Goal: Task Accomplishment & Management: Use online tool/utility

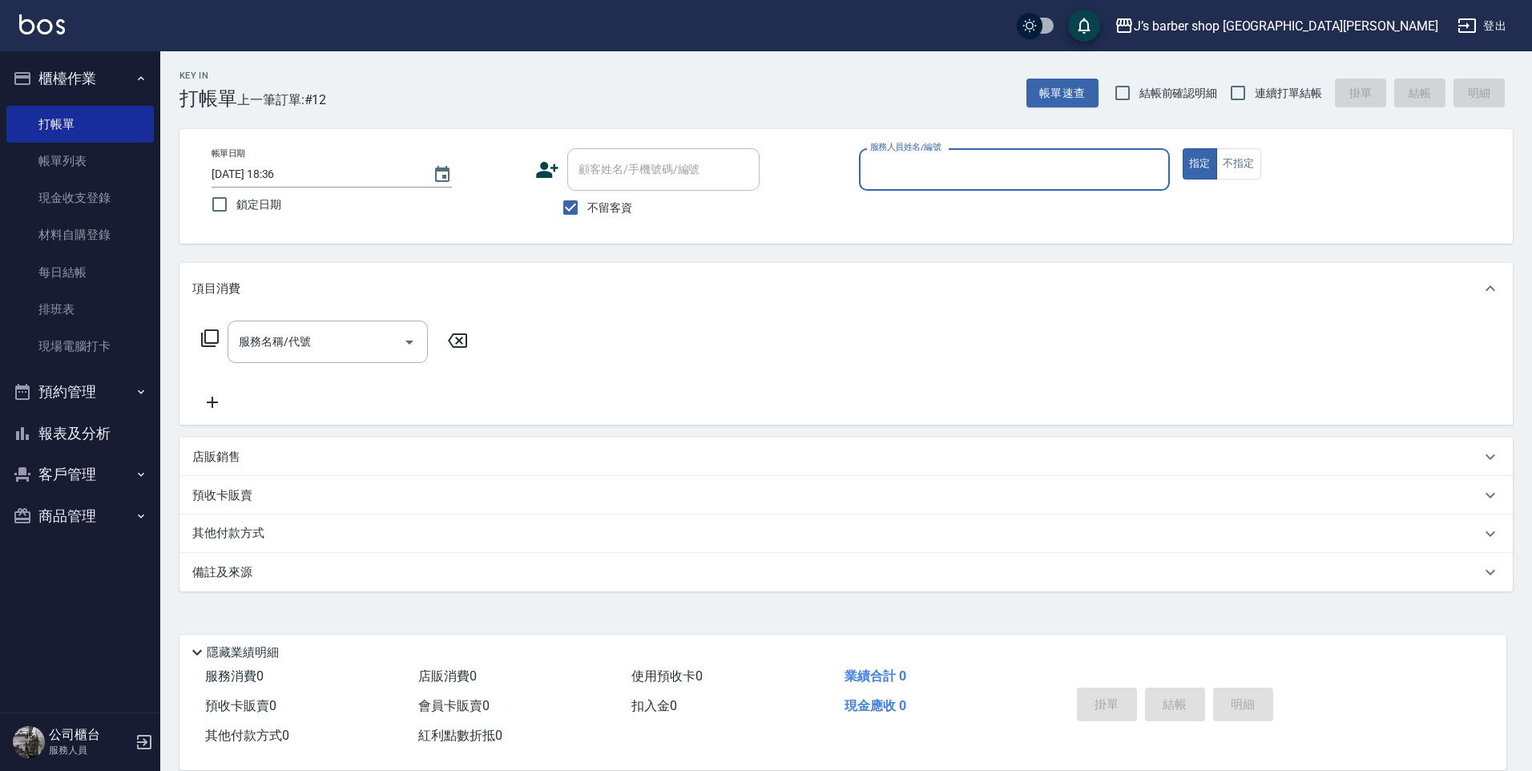
click at [899, 165] on input "服務人員姓名/編號" at bounding box center [1014, 169] width 297 height 28
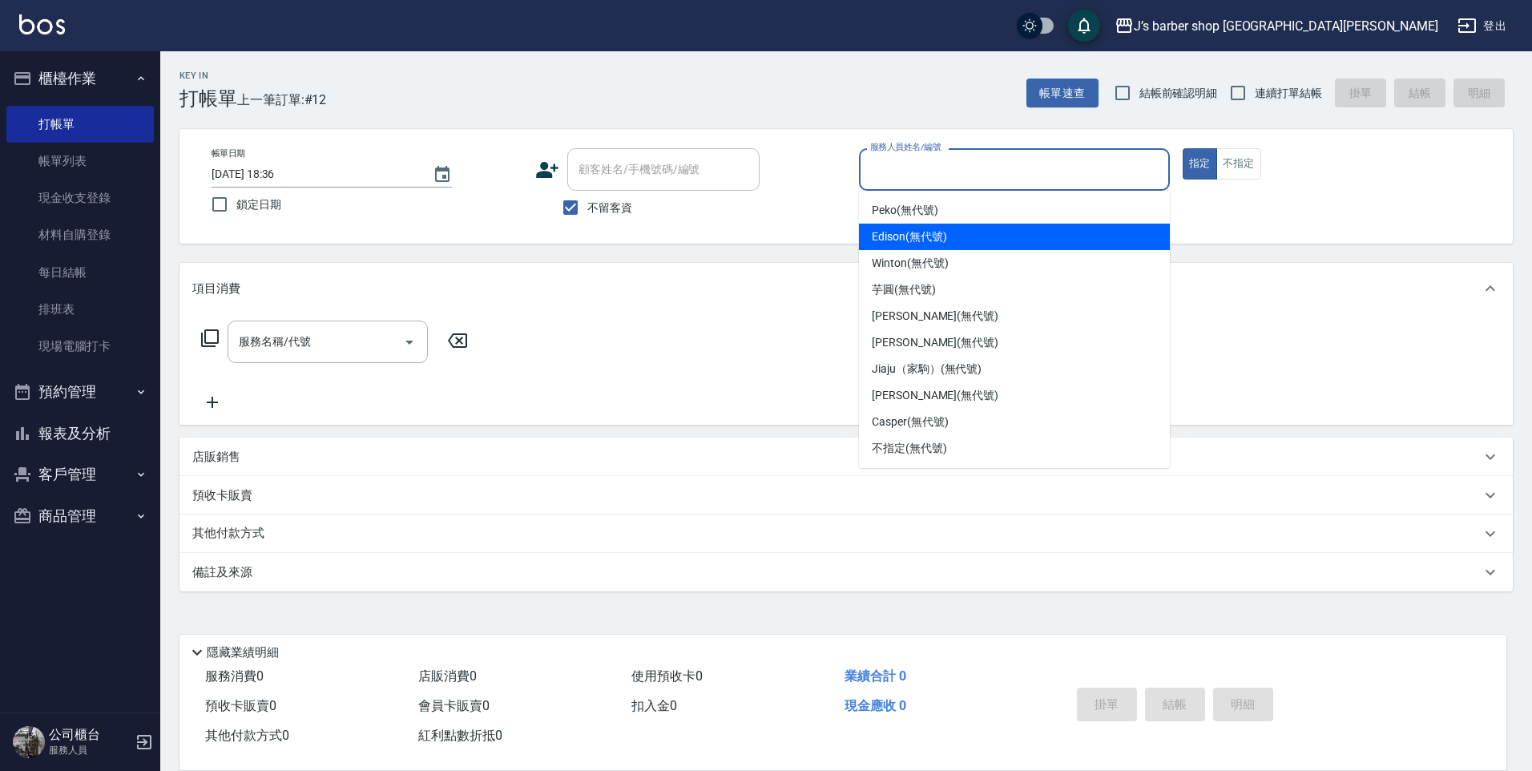
click at [935, 228] on div "Edison (無代號)" at bounding box center [1014, 237] width 311 height 26
type input "Edison(無代號)"
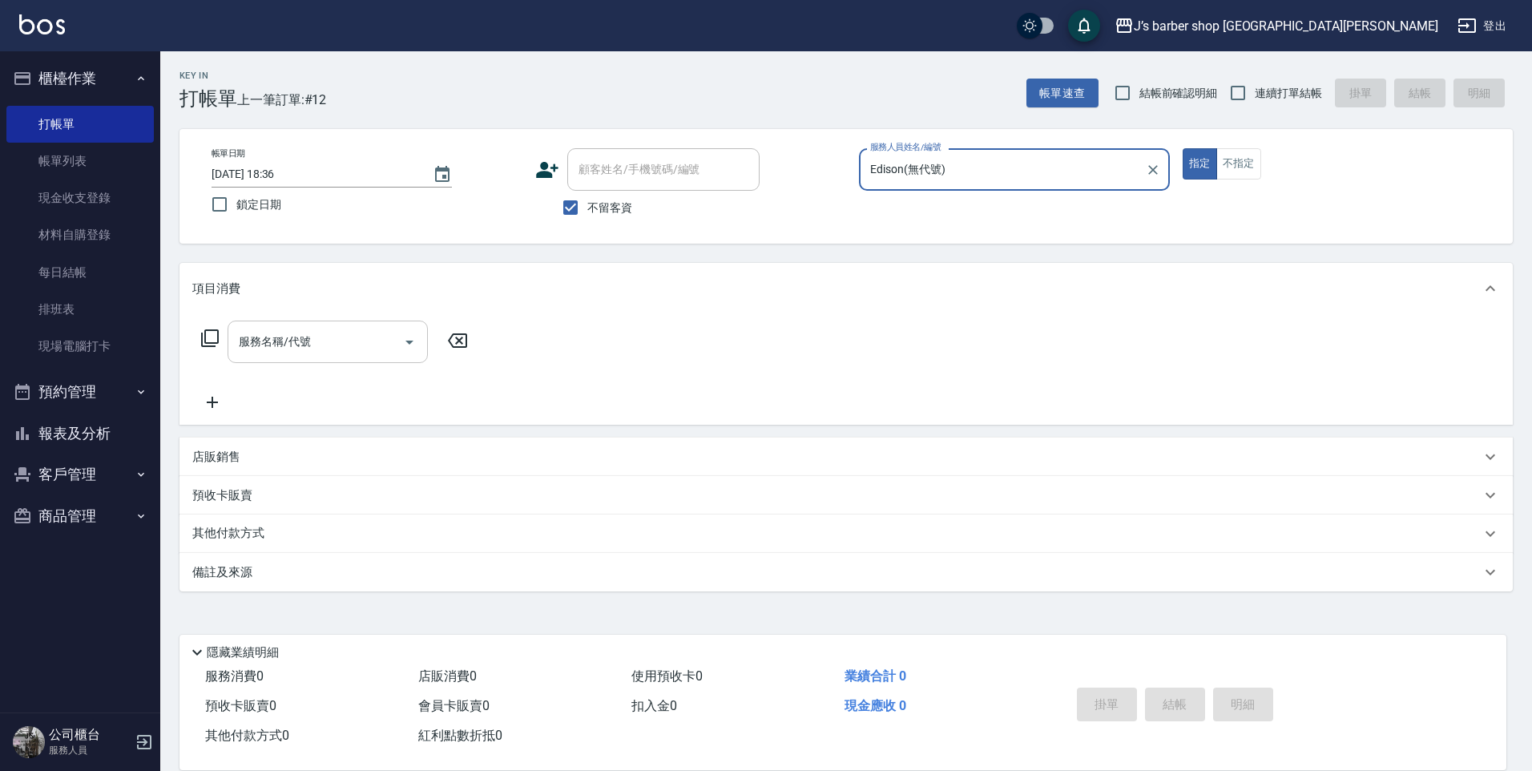
click at [396, 336] on input "服務名稱/代號" at bounding box center [316, 342] width 162 height 28
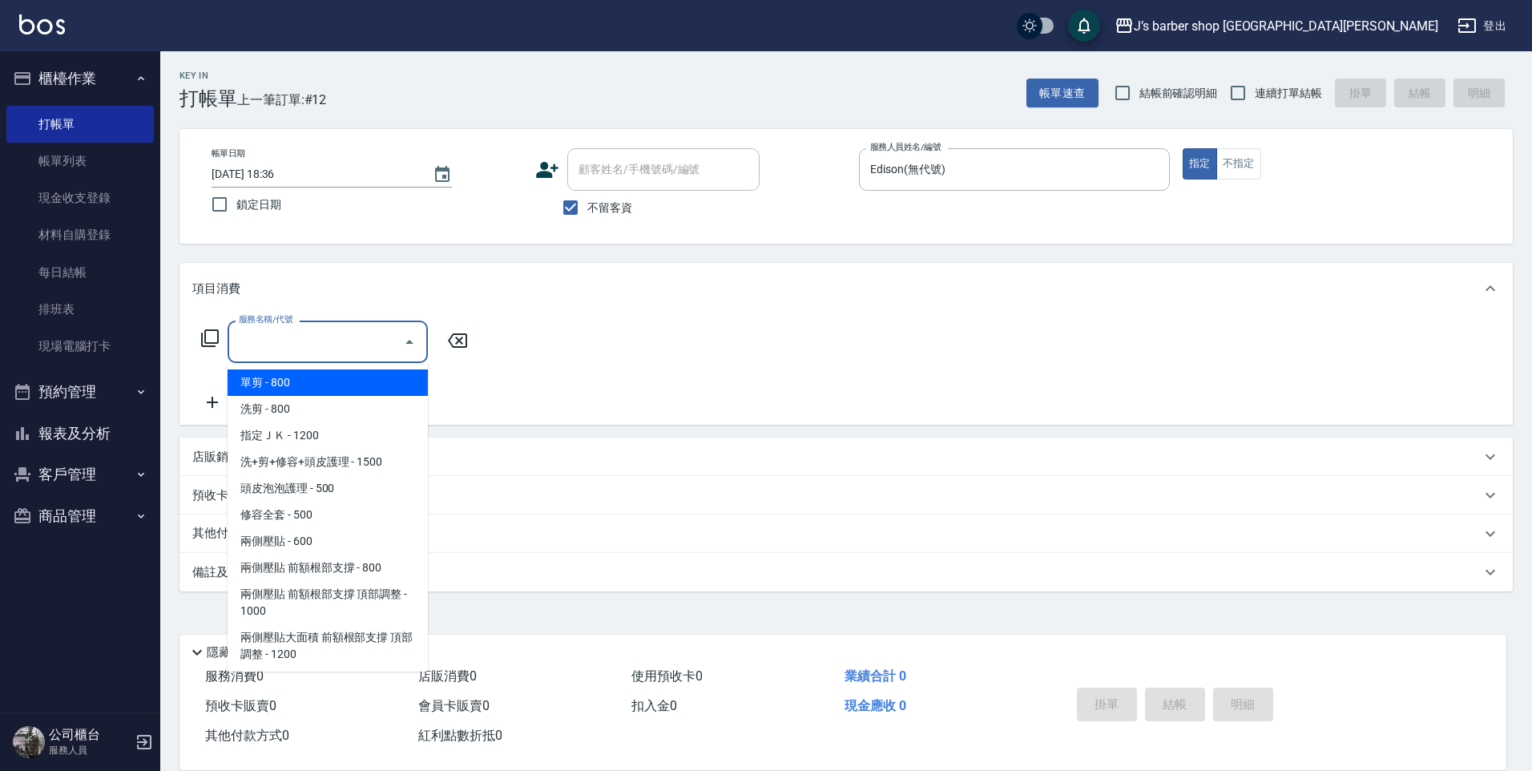
click at [374, 398] on span "洗剪 - 800" at bounding box center [328, 409] width 200 height 26
type input "洗剪(101)"
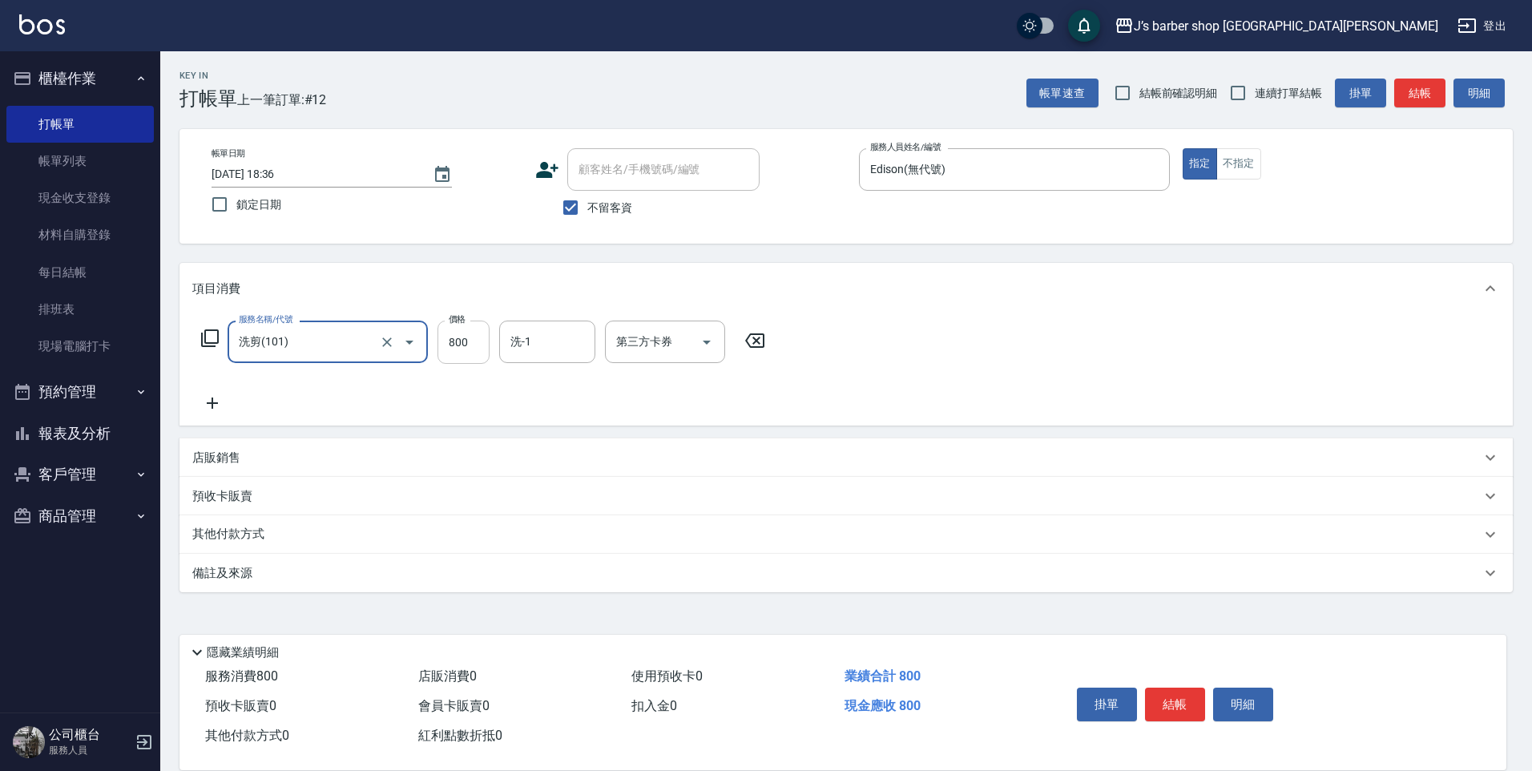
click at [463, 359] on input "800" at bounding box center [464, 342] width 52 height 43
type input "600"
click at [1189, 704] on button "結帳" at bounding box center [1175, 705] width 60 height 34
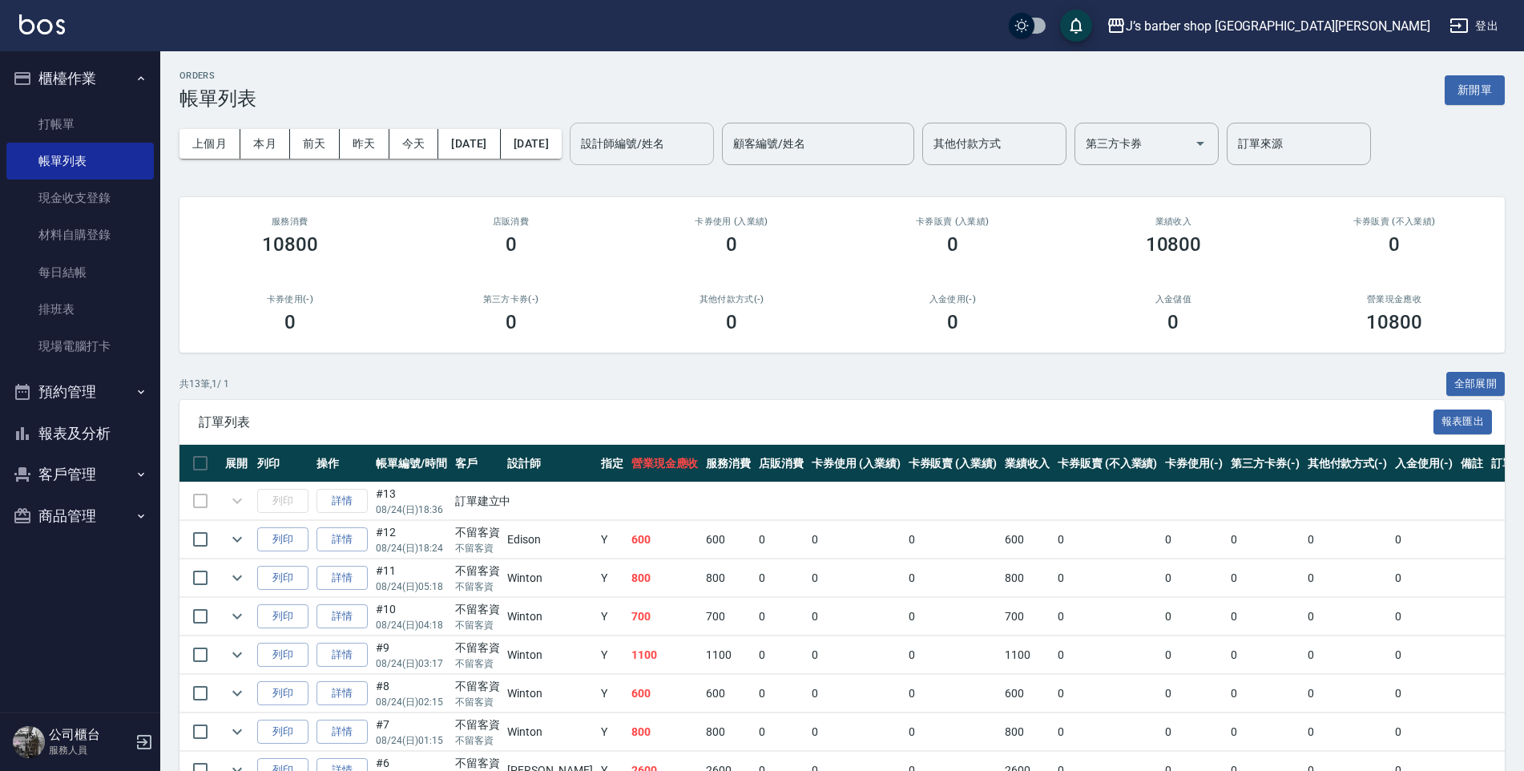
click at [670, 151] on input "設計師編號/姓名" at bounding box center [642, 144] width 130 height 28
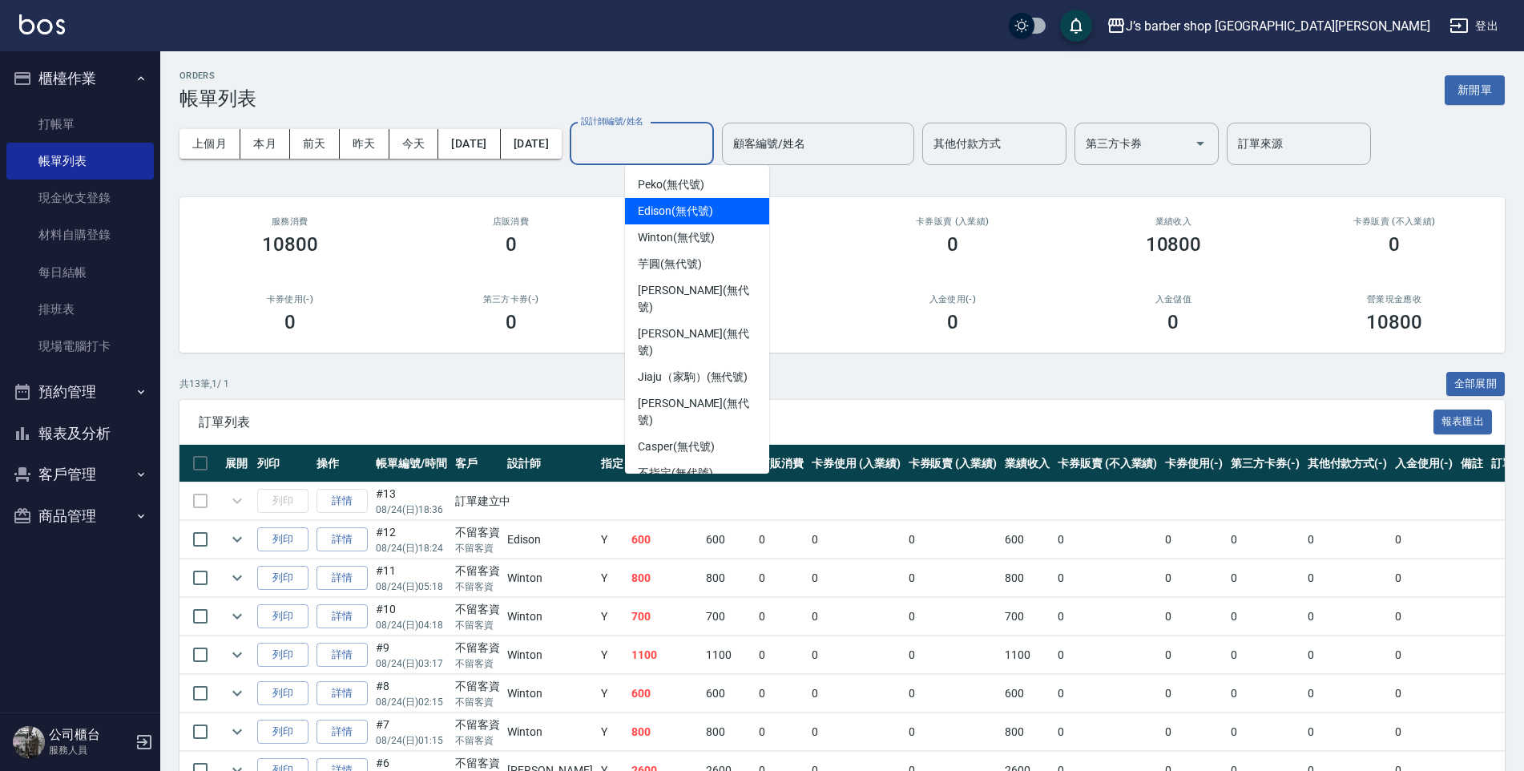
click at [681, 207] on span "Edison (無代號)" at bounding box center [675, 211] width 75 height 17
type input "Edison(無代號)"
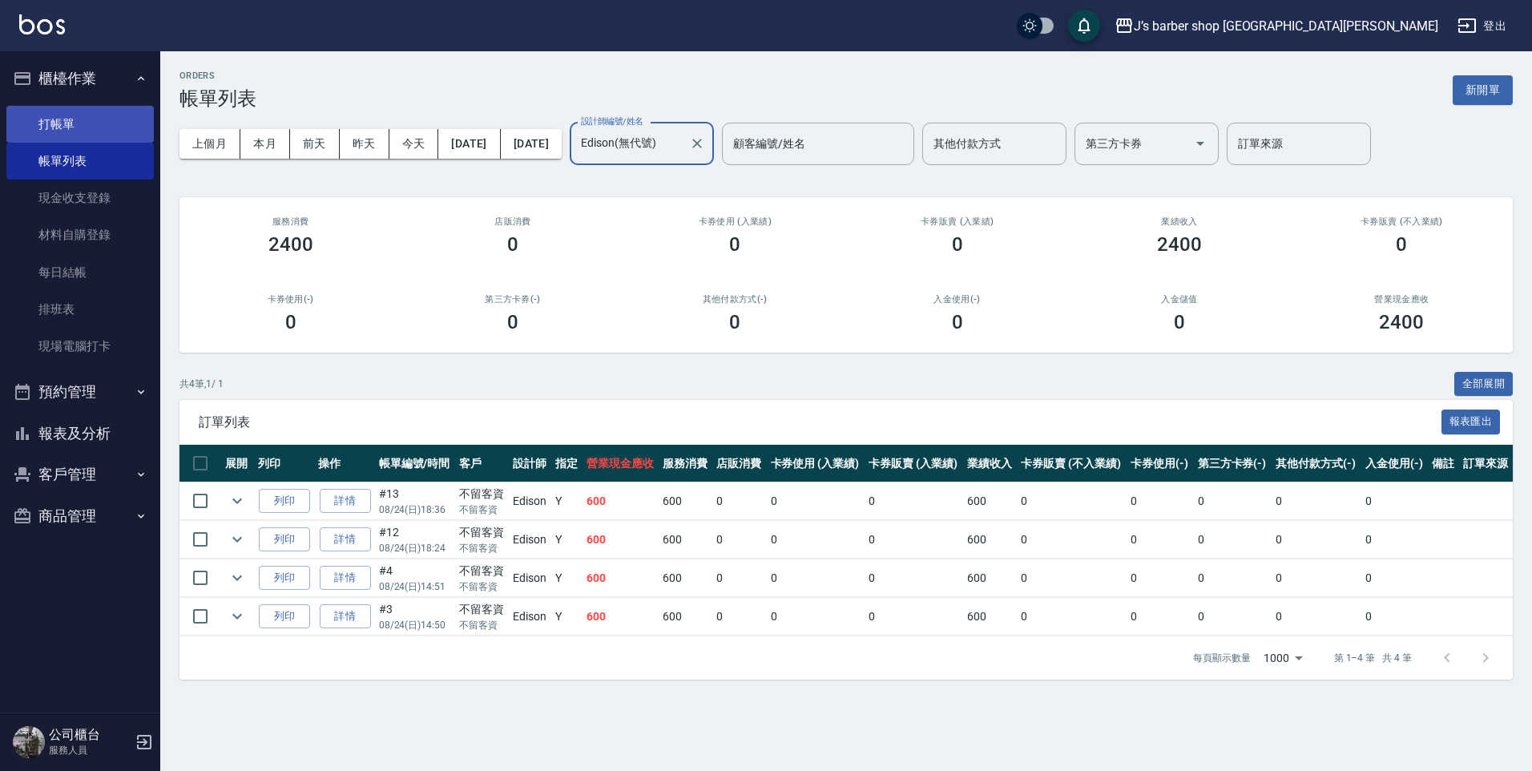
click at [46, 122] on link "打帳單" at bounding box center [79, 124] width 147 height 37
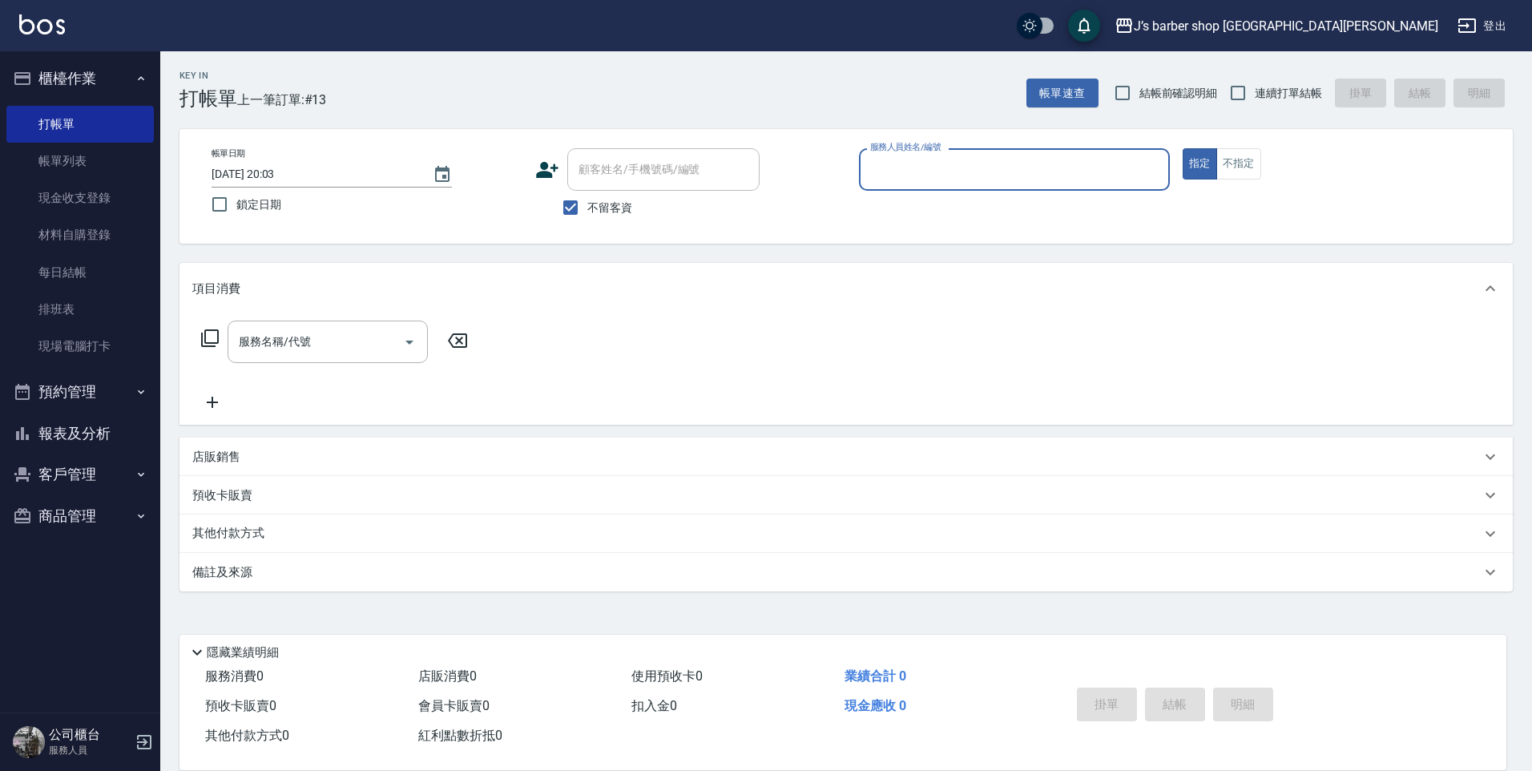
click at [85, 438] on button "報表及分析" at bounding box center [79, 434] width 147 height 42
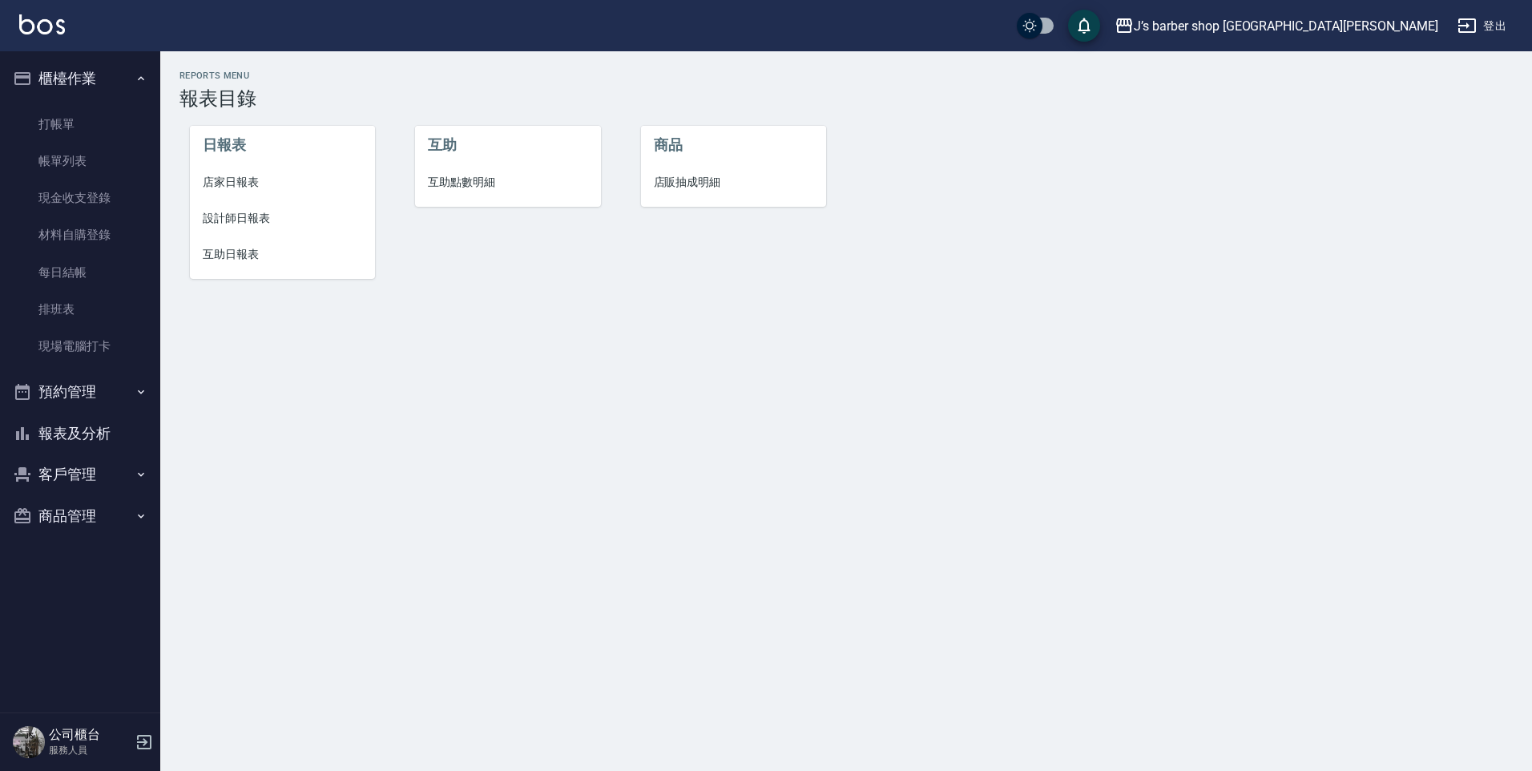
click at [250, 253] on span "互助日報表" at bounding box center [283, 254] width 160 height 17
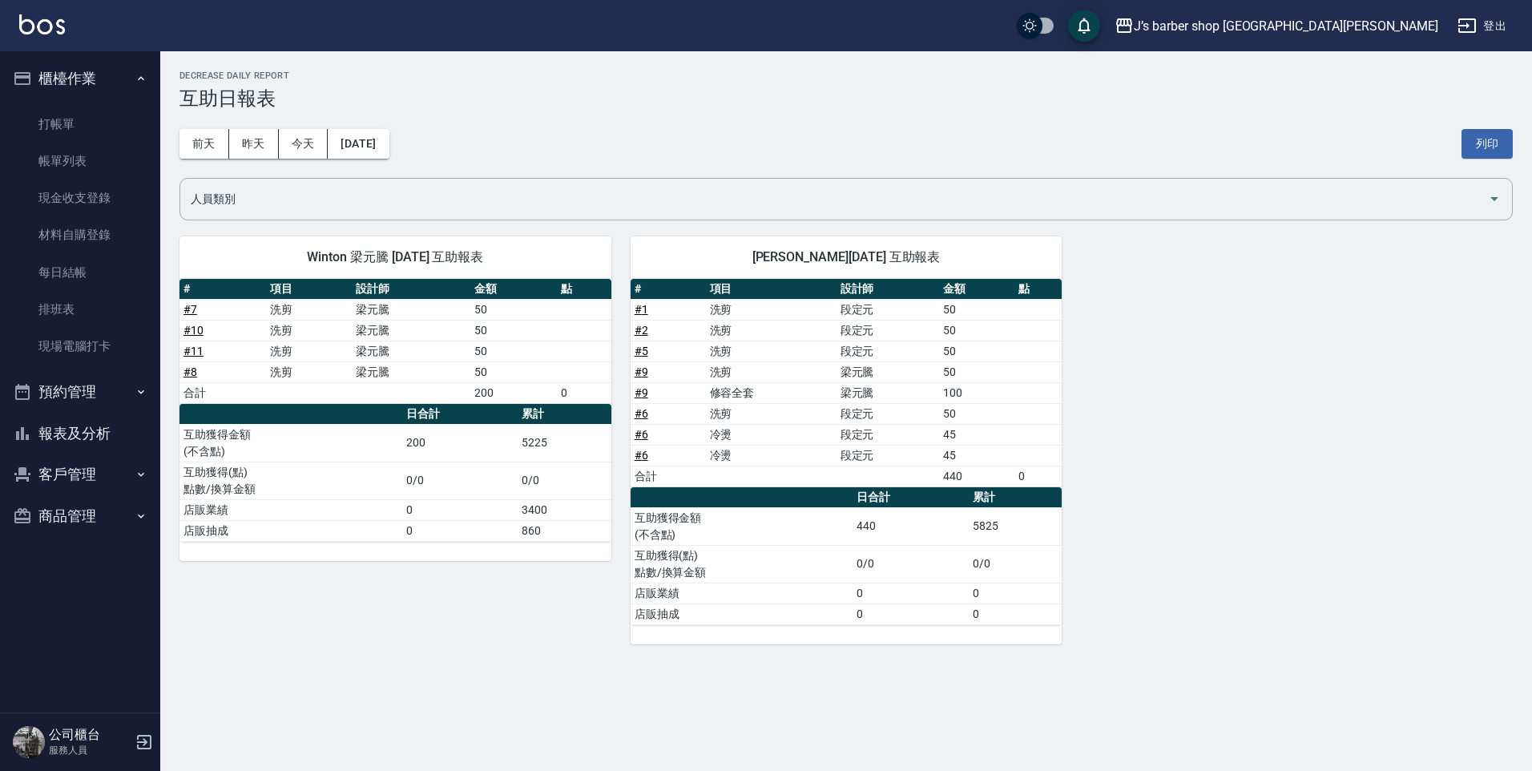
click at [80, 390] on button "預約管理" at bounding box center [79, 392] width 147 height 42
click at [111, 548] on button "報表及分析" at bounding box center [79, 558] width 147 height 42
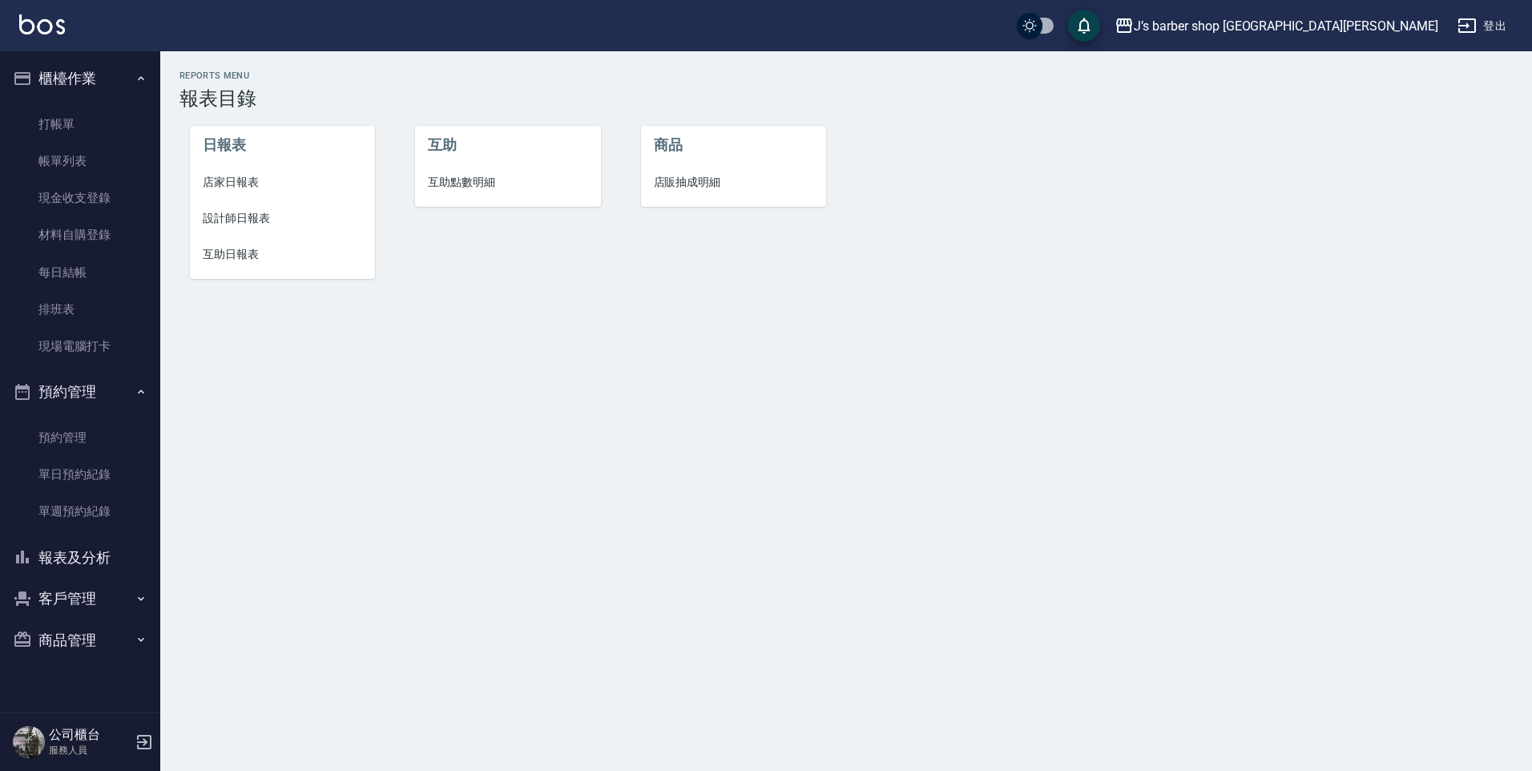
click at [242, 228] on li "設計師日報表" at bounding box center [283, 218] width 186 height 36
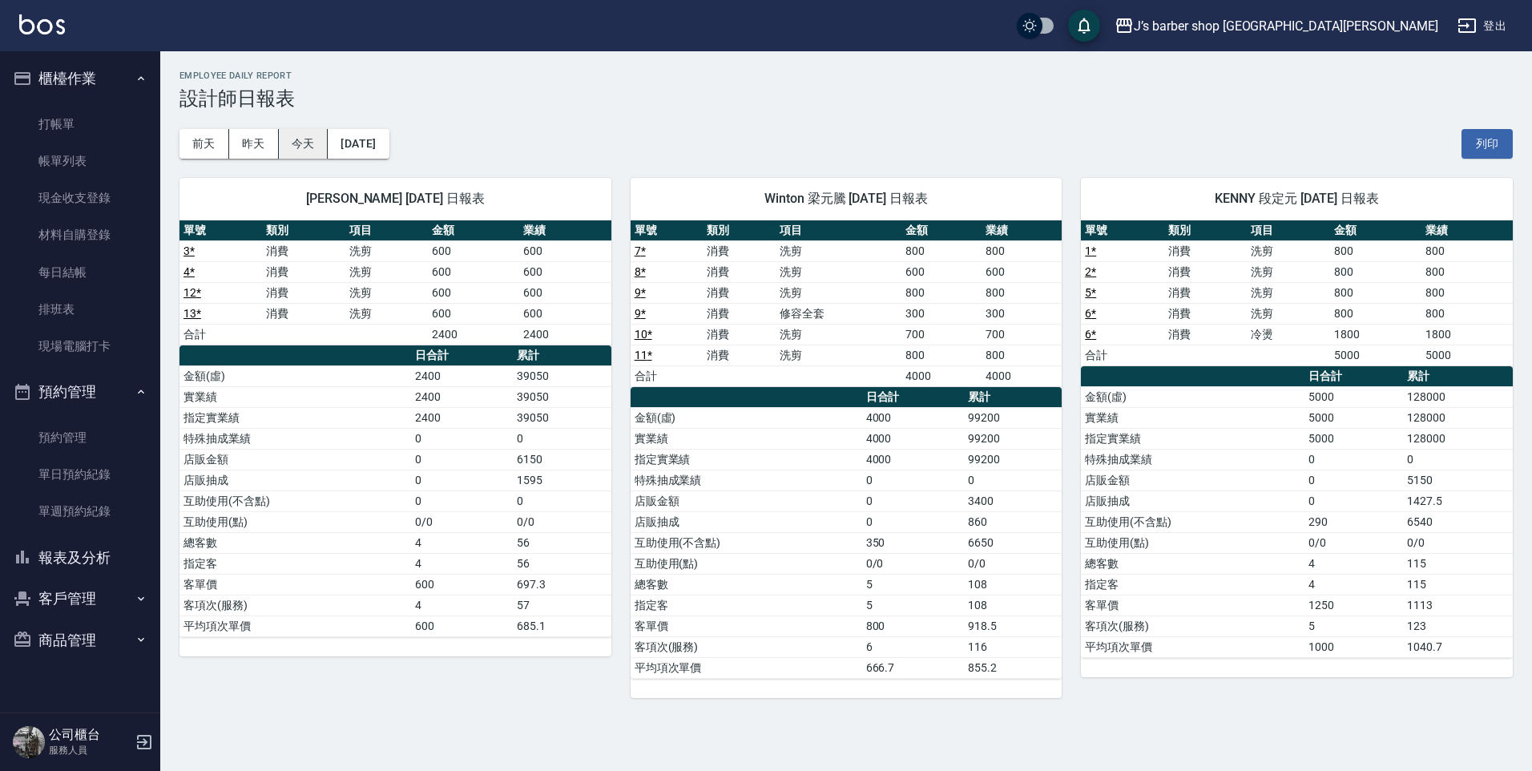
click at [290, 157] on button "今天" at bounding box center [304, 144] width 50 height 30
click at [103, 132] on link "打帳單" at bounding box center [79, 124] width 147 height 37
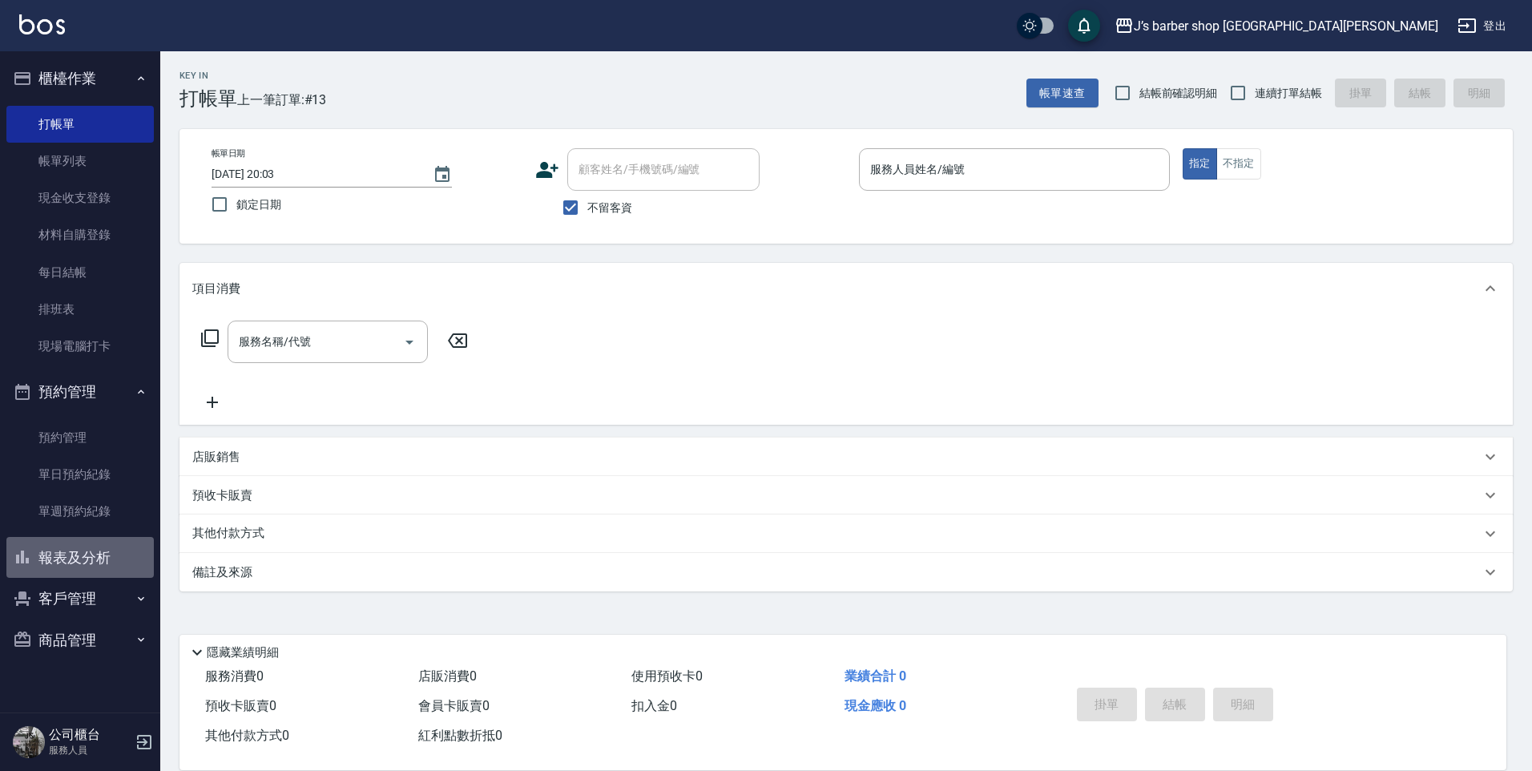
click at [72, 543] on button "報表及分析" at bounding box center [79, 558] width 147 height 42
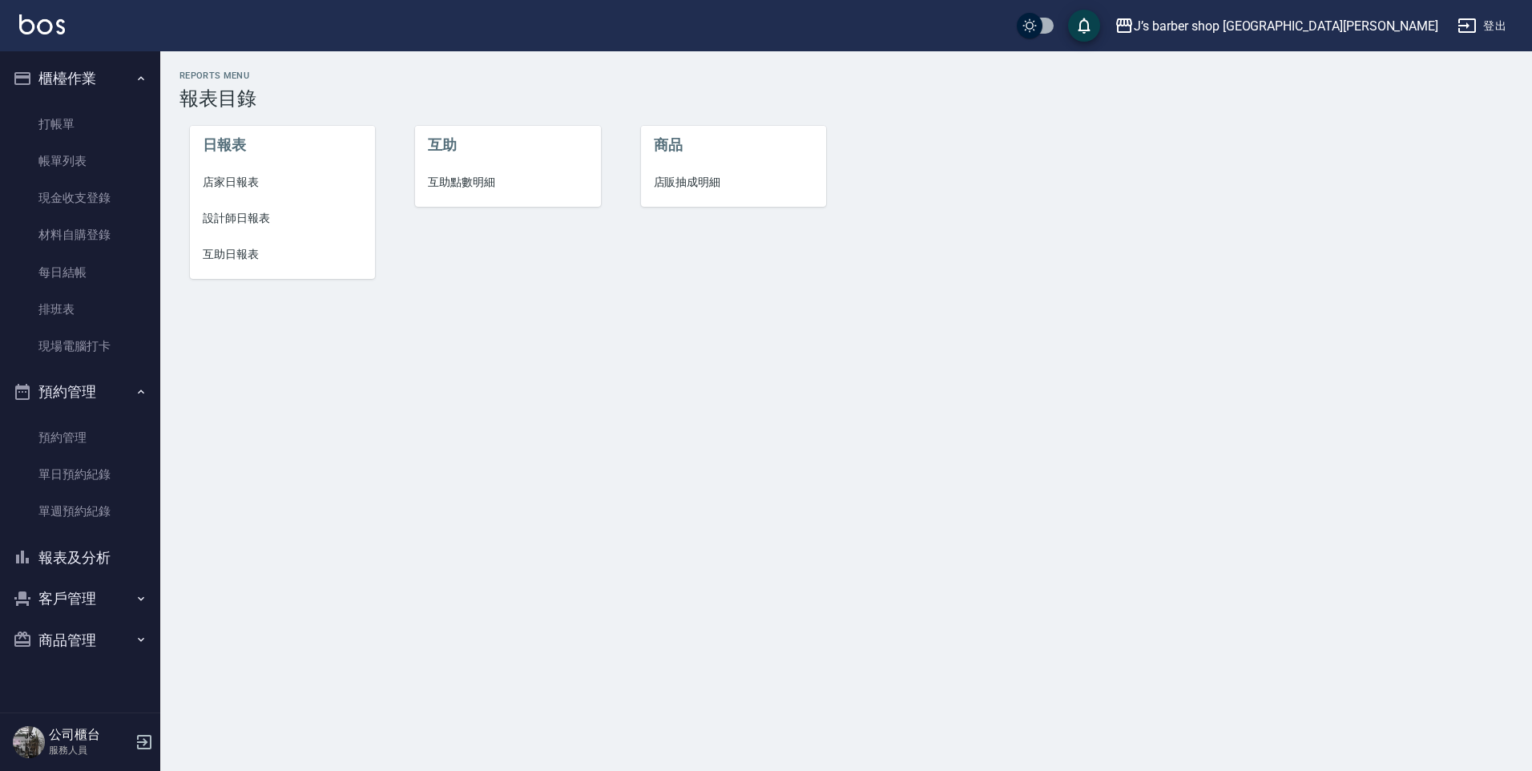
click at [256, 219] on span "設計師日報表" at bounding box center [283, 218] width 160 height 17
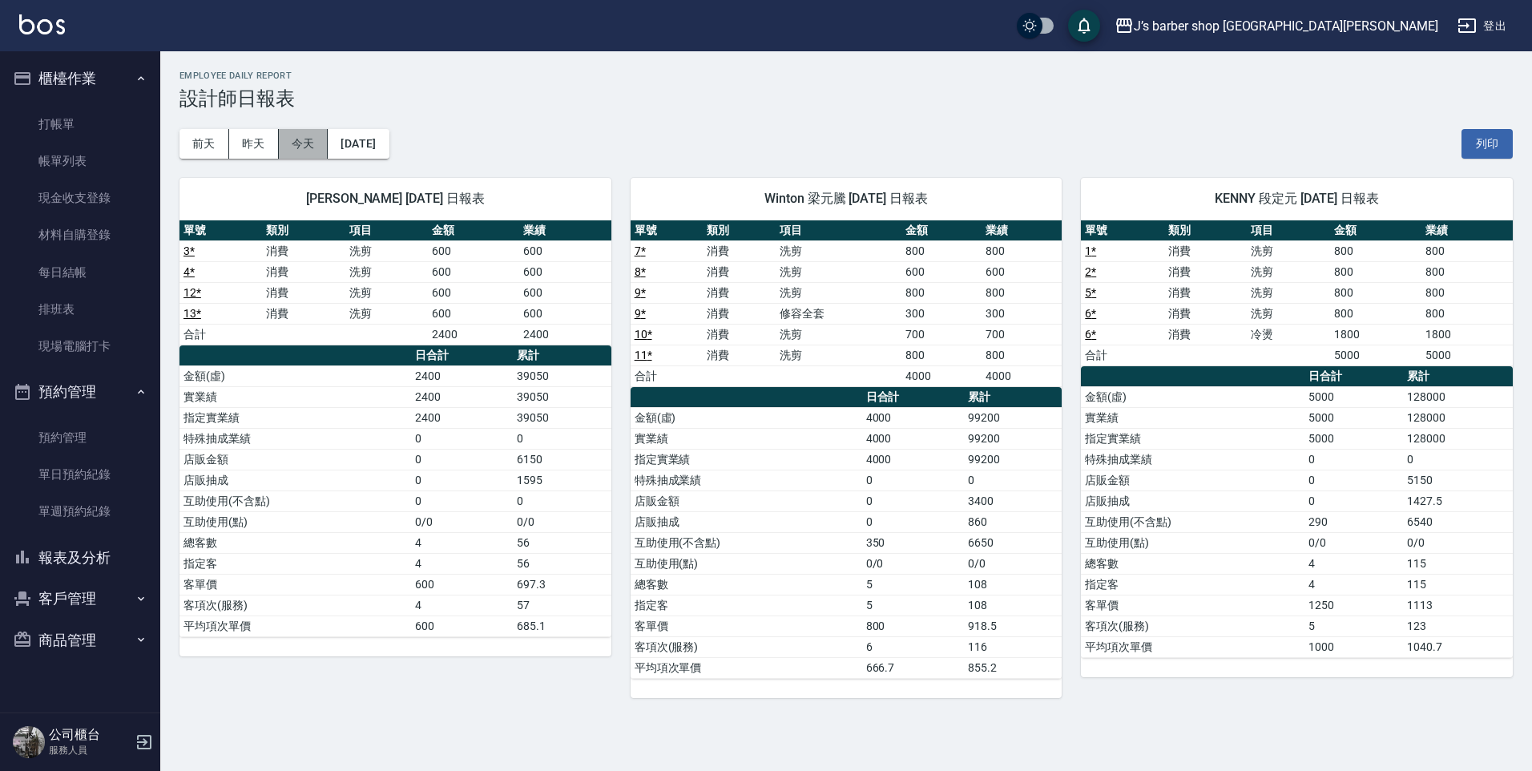
click at [291, 153] on button "今天" at bounding box center [304, 144] width 50 height 30
click at [111, 133] on link "打帳單" at bounding box center [79, 124] width 147 height 37
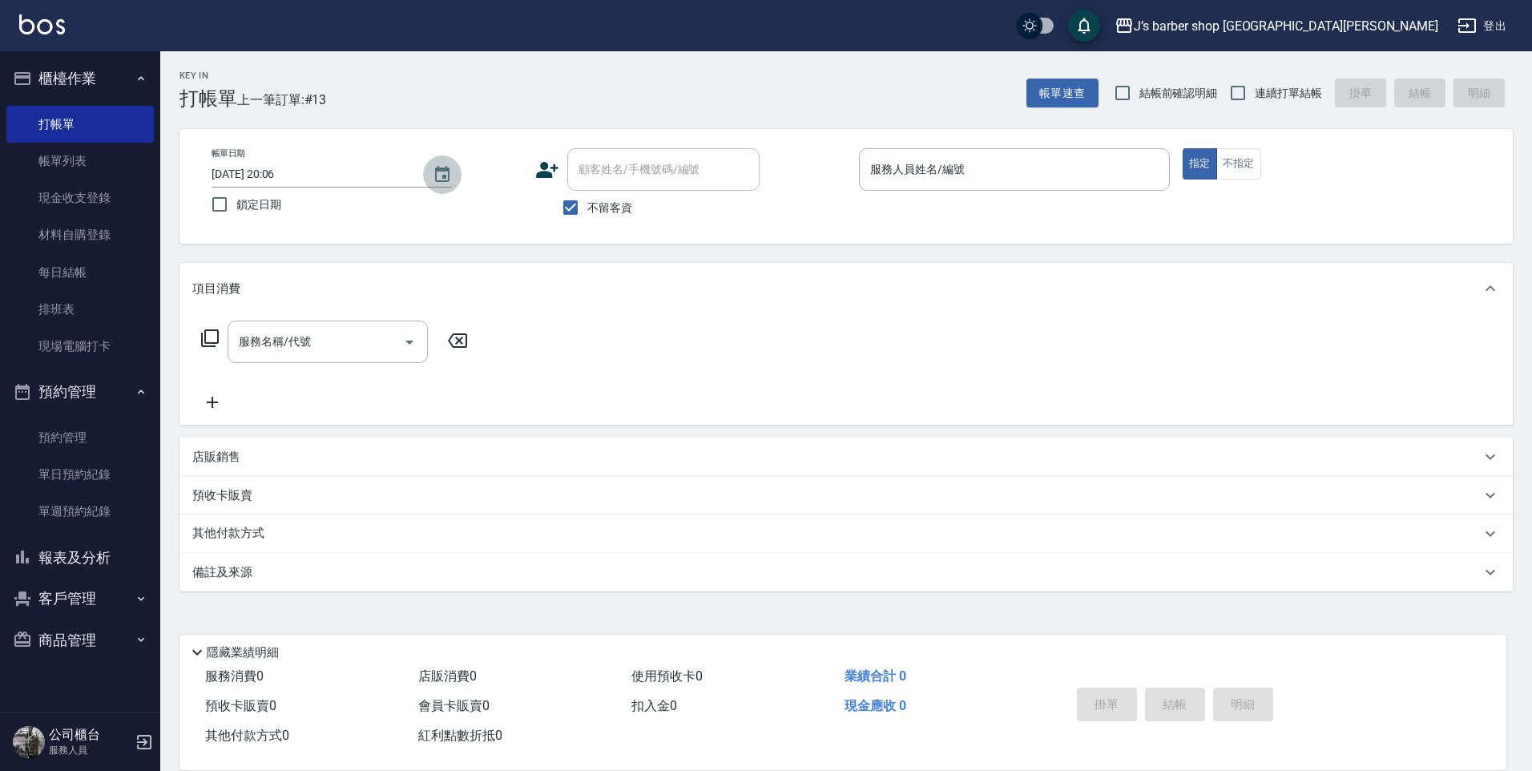
click at [432, 164] on button "Choose date, selected date is 2025-08-24" at bounding box center [442, 174] width 38 height 38
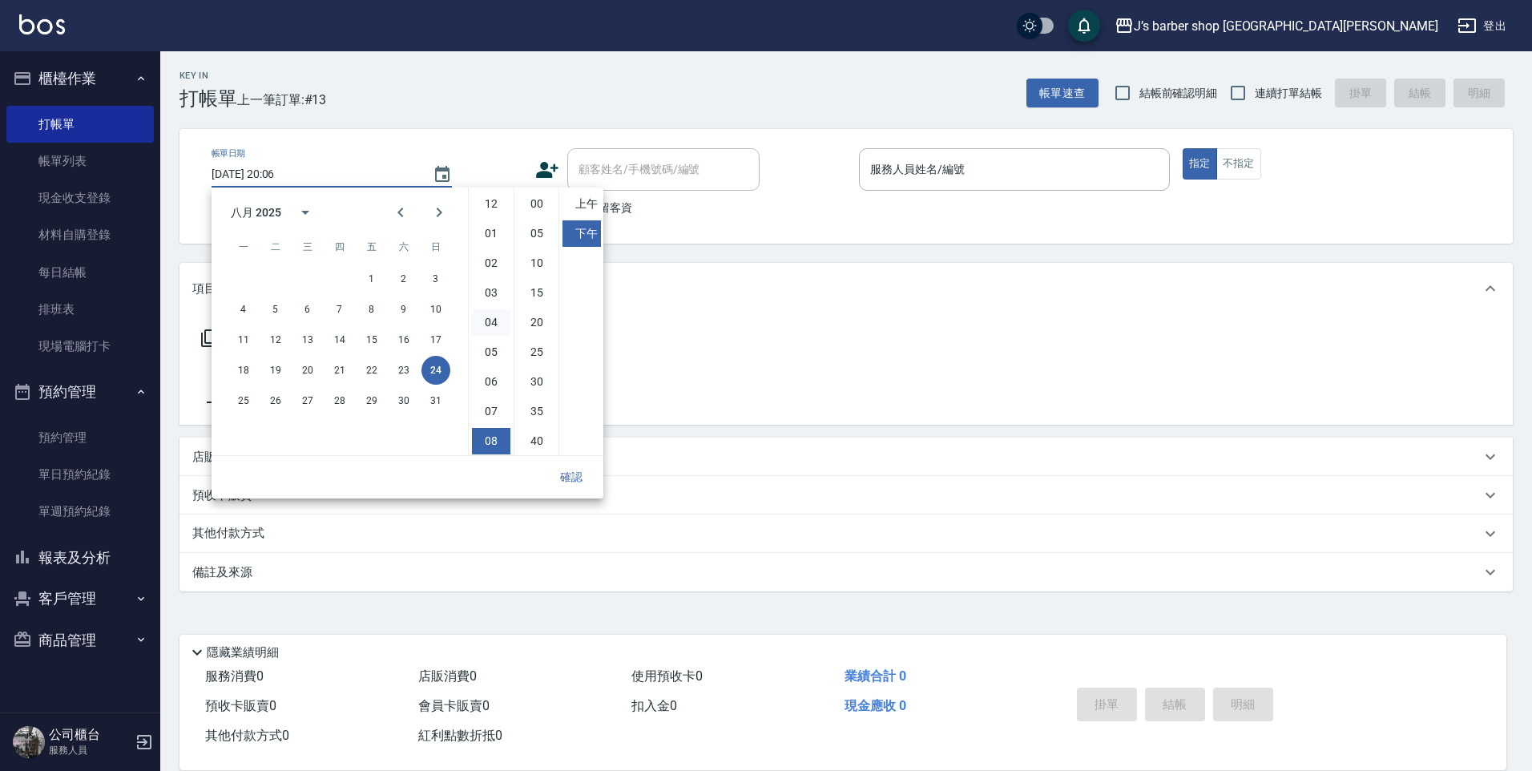
scroll to position [90, 0]
click at [535, 209] on li "00" at bounding box center [537, 204] width 38 height 26
type input "[DATE] 20:00"
click at [583, 470] on button "確認" at bounding box center [571, 477] width 51 height 30
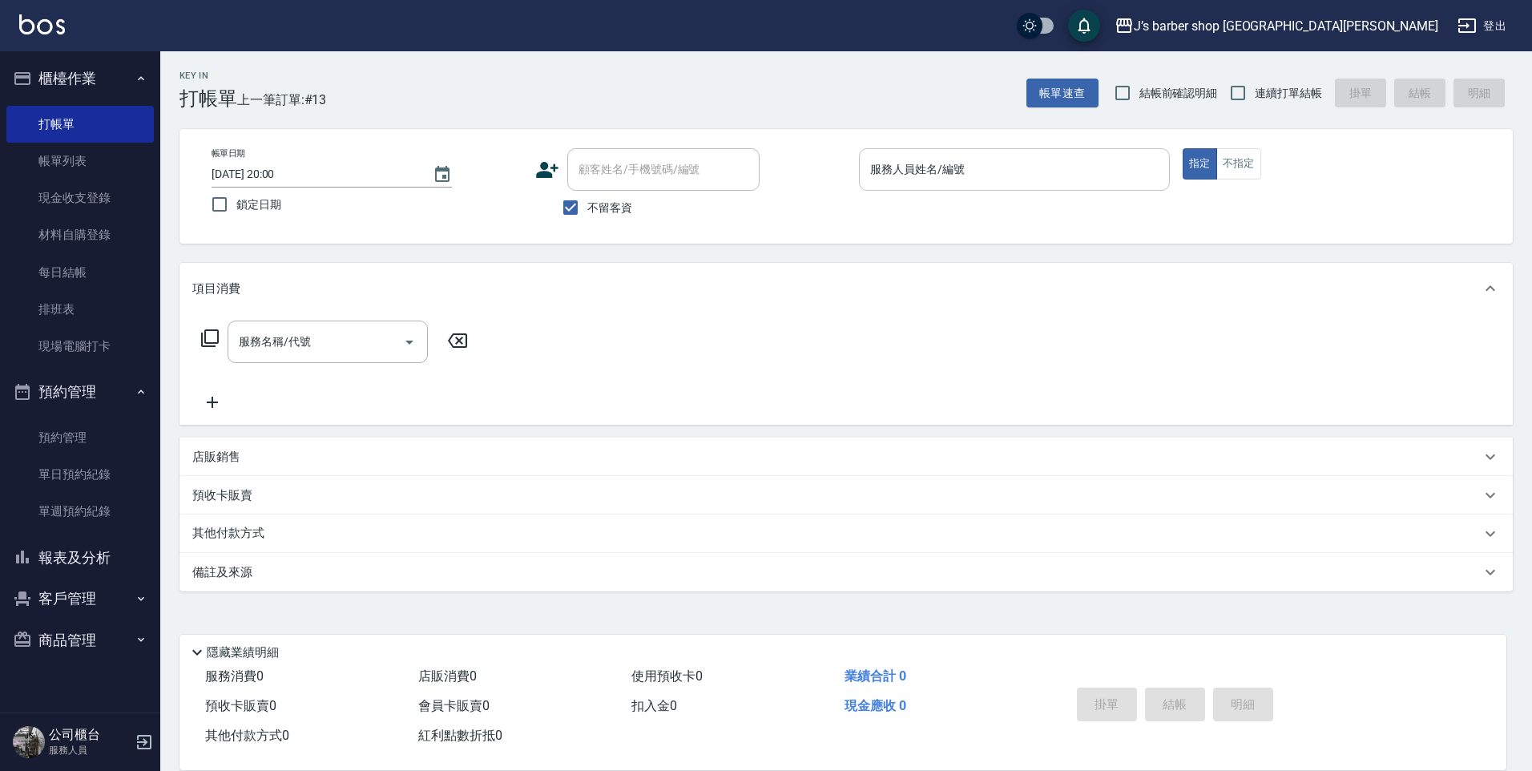
click at [921, 176] on input "服務人員姓名/編號" at bounding box center [1014, 169] width 297 height 28
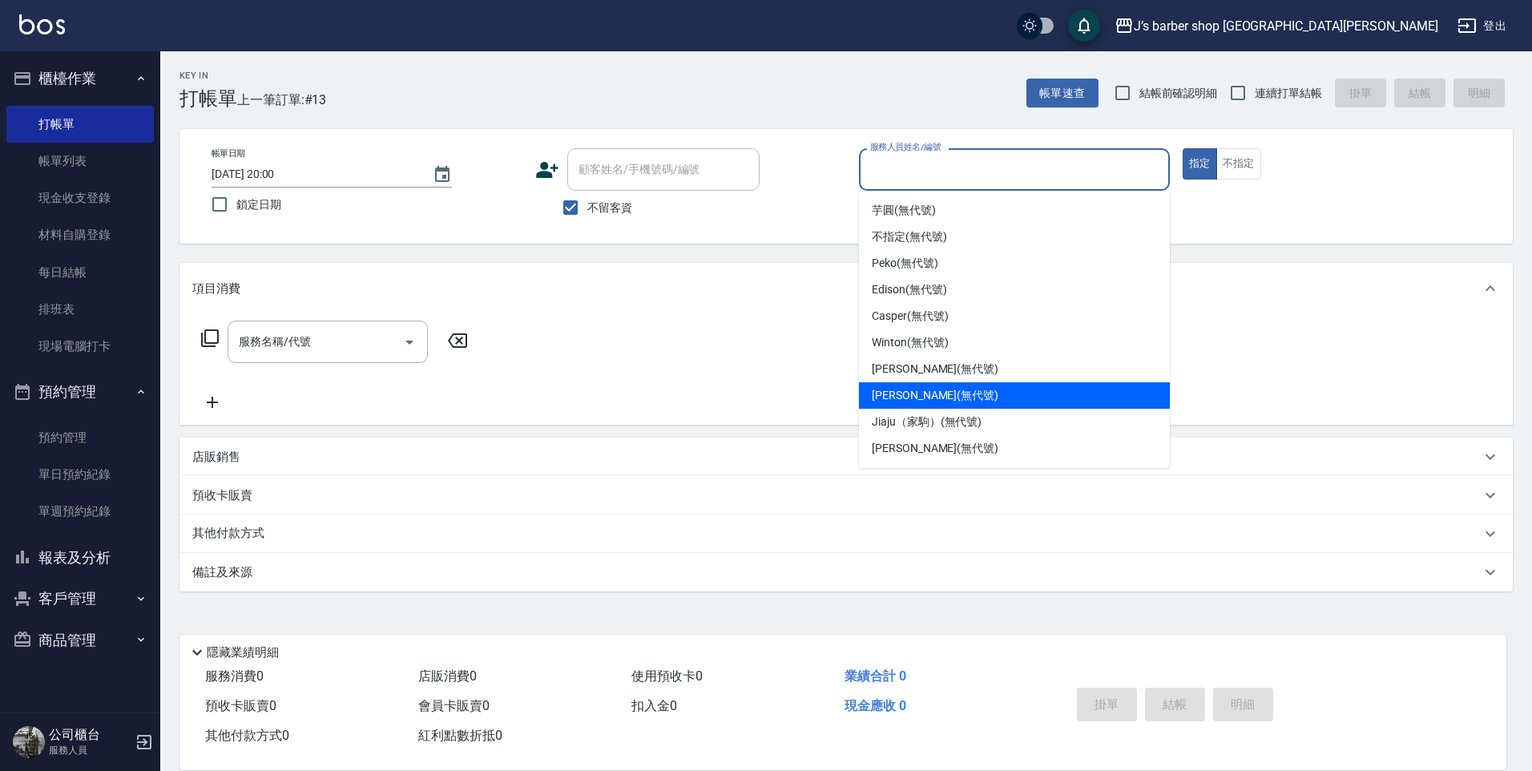
click at [916, 398] on span "[PERSON_NAME] (無代號)" at bounding box center [935, 395] width 127 height 17
type input "[PERSON_NAME](無代號)"
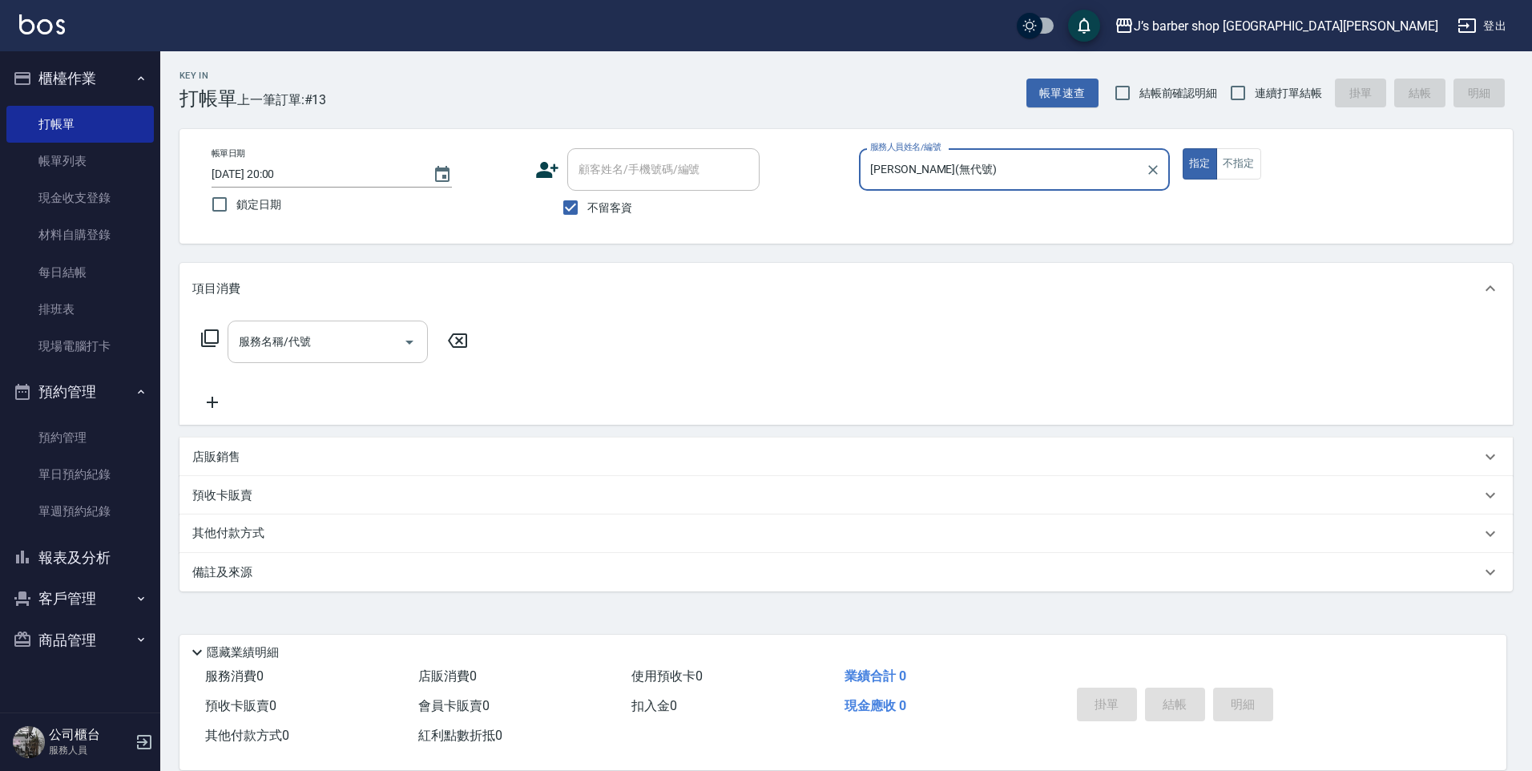
click at [385, 345] on input "服務名稱/代號" at bounding box center [316, 342] width 162 height 28
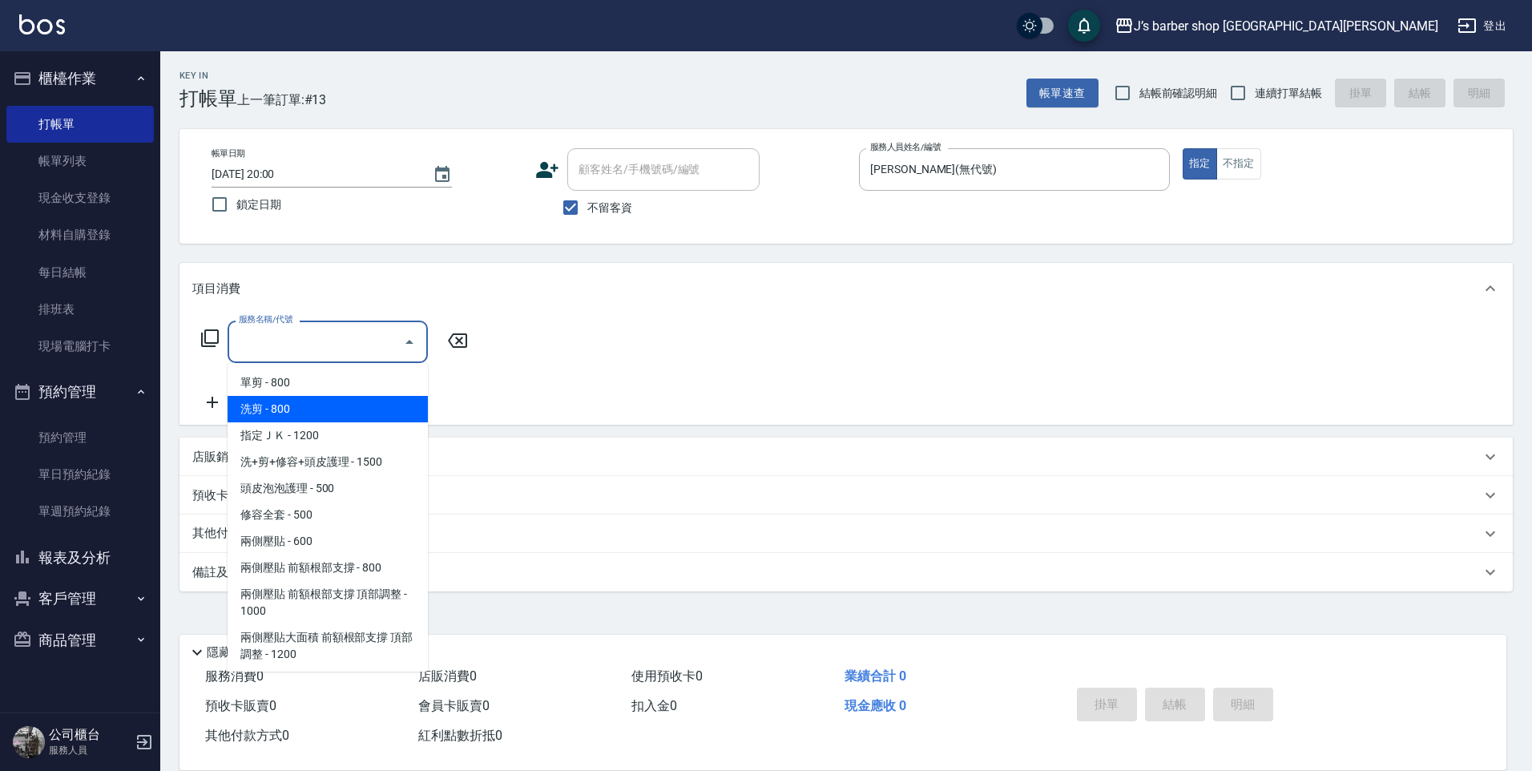
click at [341, 409] on span "洗剪 - 800" at bounding box center [328, 409] width 200 height 26
type input "洗剪(101)"
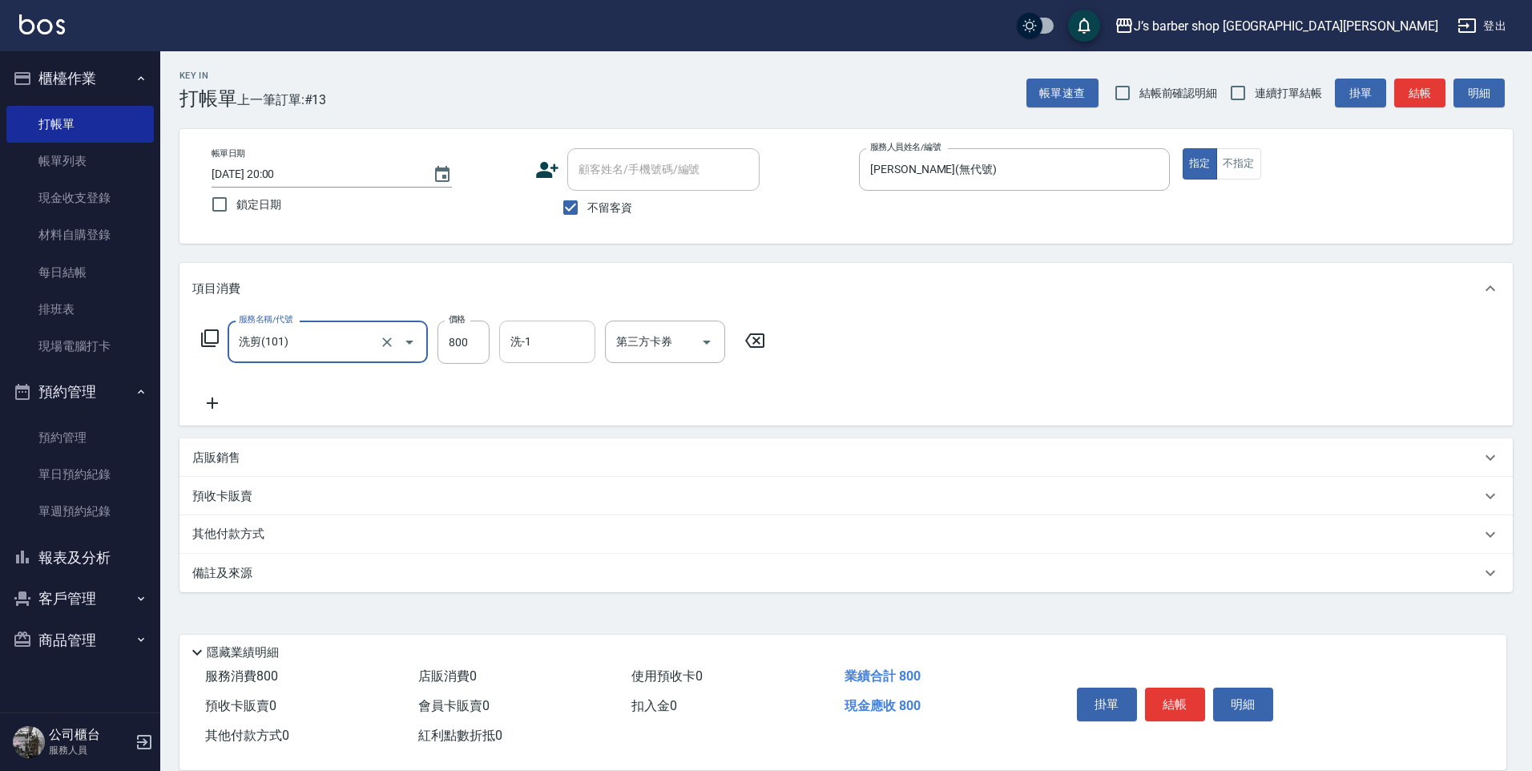
click at [522, 341] on input "洗-1" at bounding box center [548, 342] width 82 height 28
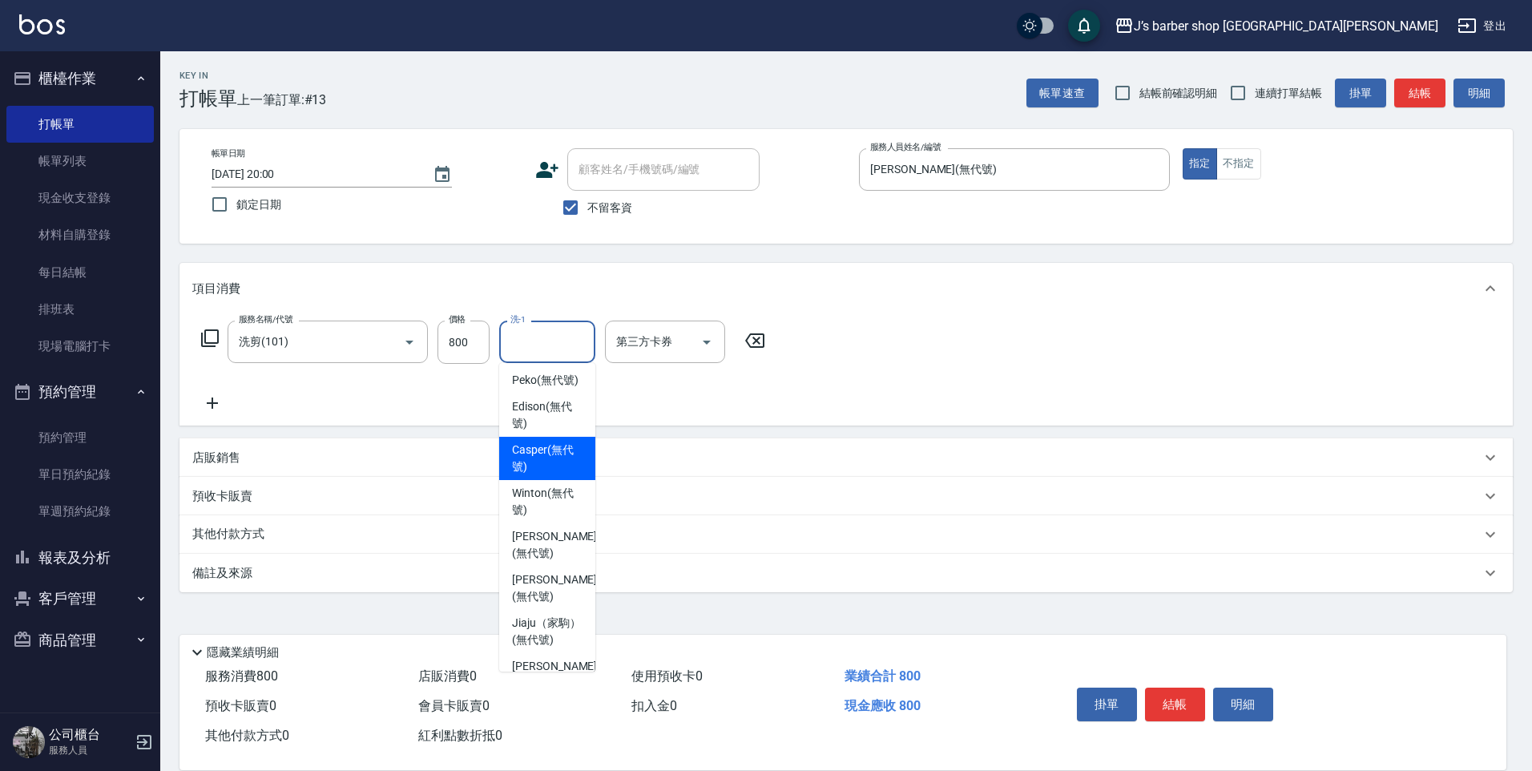
scroll to position [137, 0]
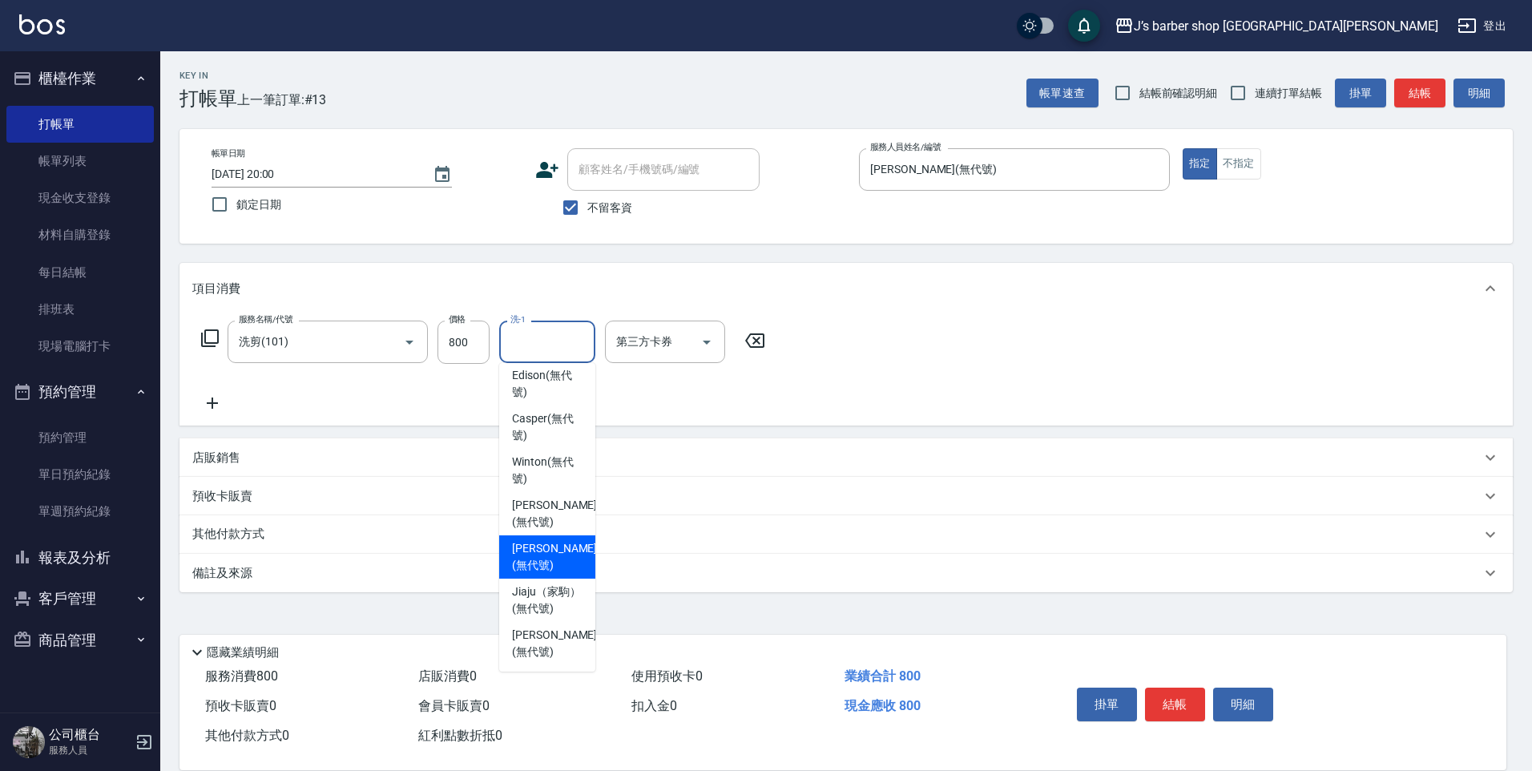
click at [529, 538] on div "[PERSON_NAME] (無代號)" at bounding box center [547, 556] width 96 height 43
type input "[PERSON_NAME](無代號)"
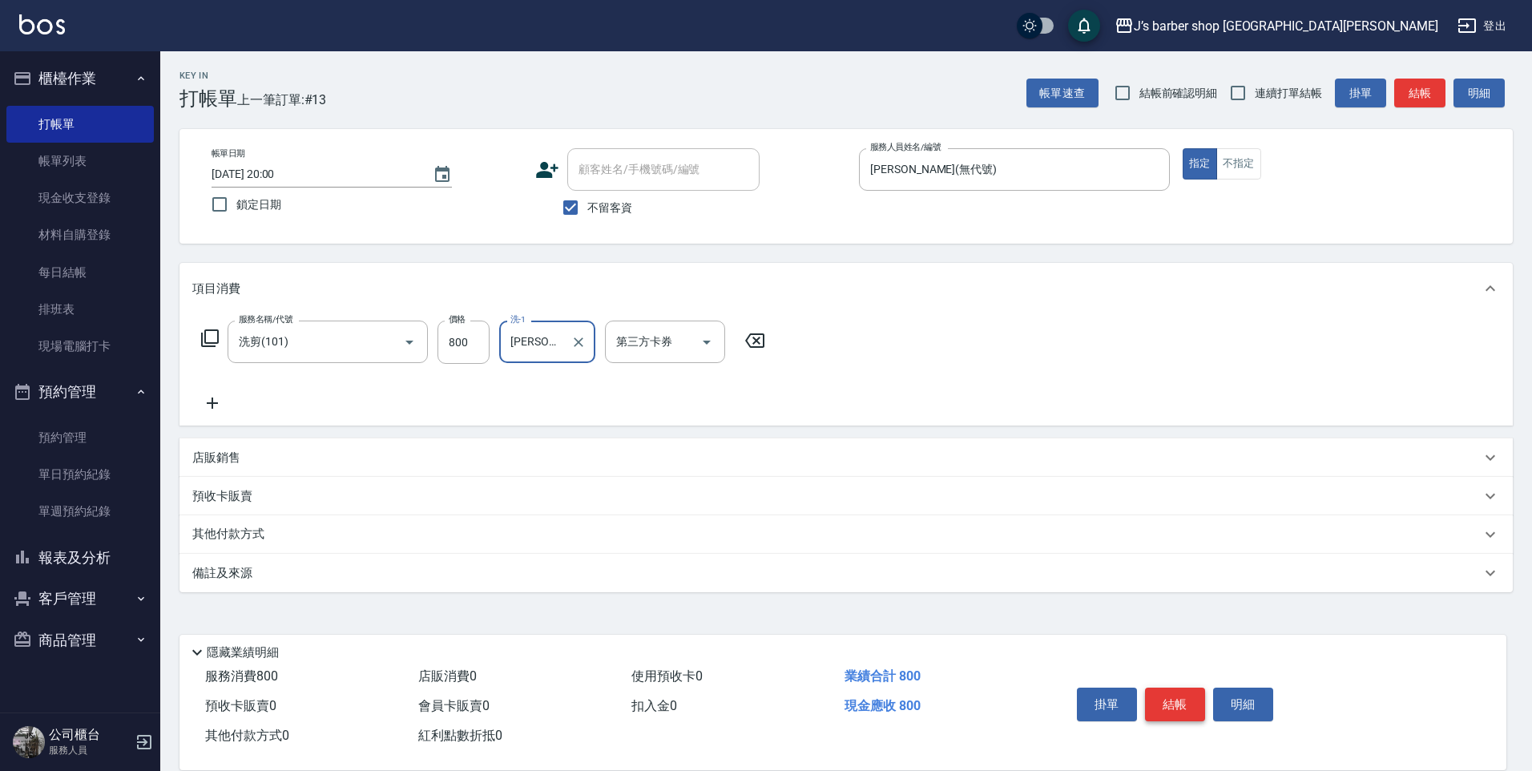
click at [1180, 707] on button "結帳" at bounding box center [1175, 705] width 60 height 34
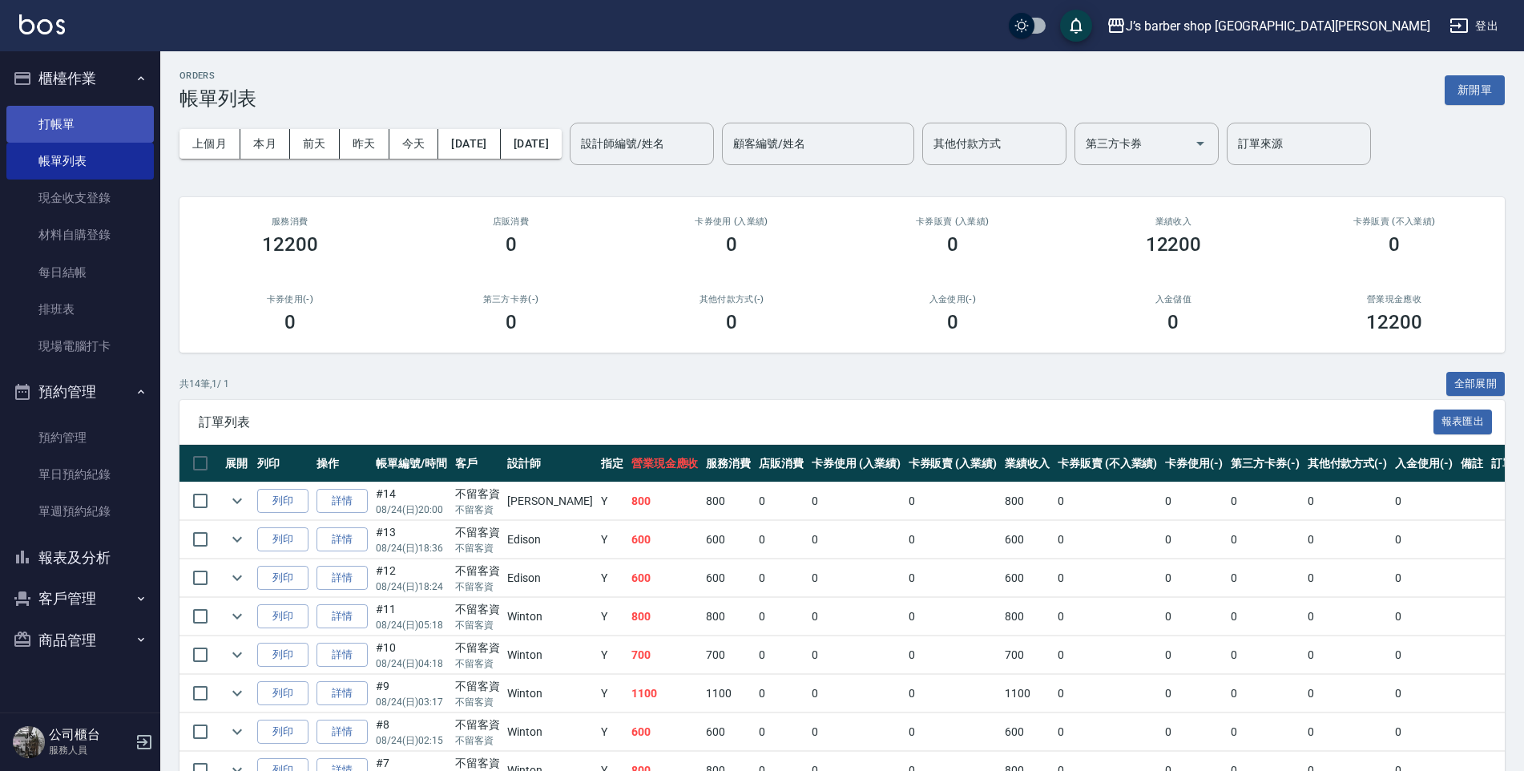
click at [82, 130] on link "打帳單" at bounding box center [79, 124] width 147 height 37
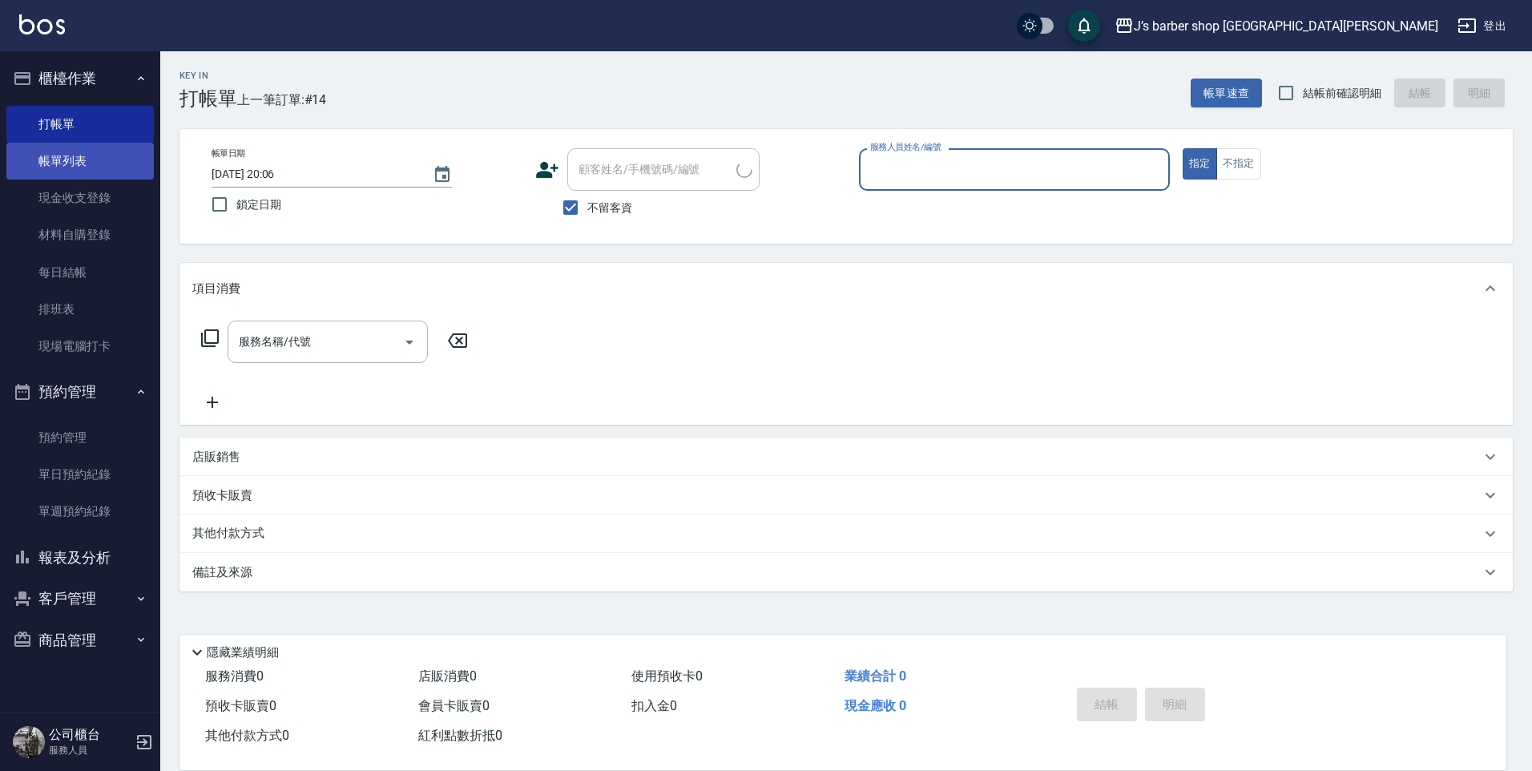
click at [77, 163] on link "帳單列表" at bounding box center [79, 161] width 147 height 37
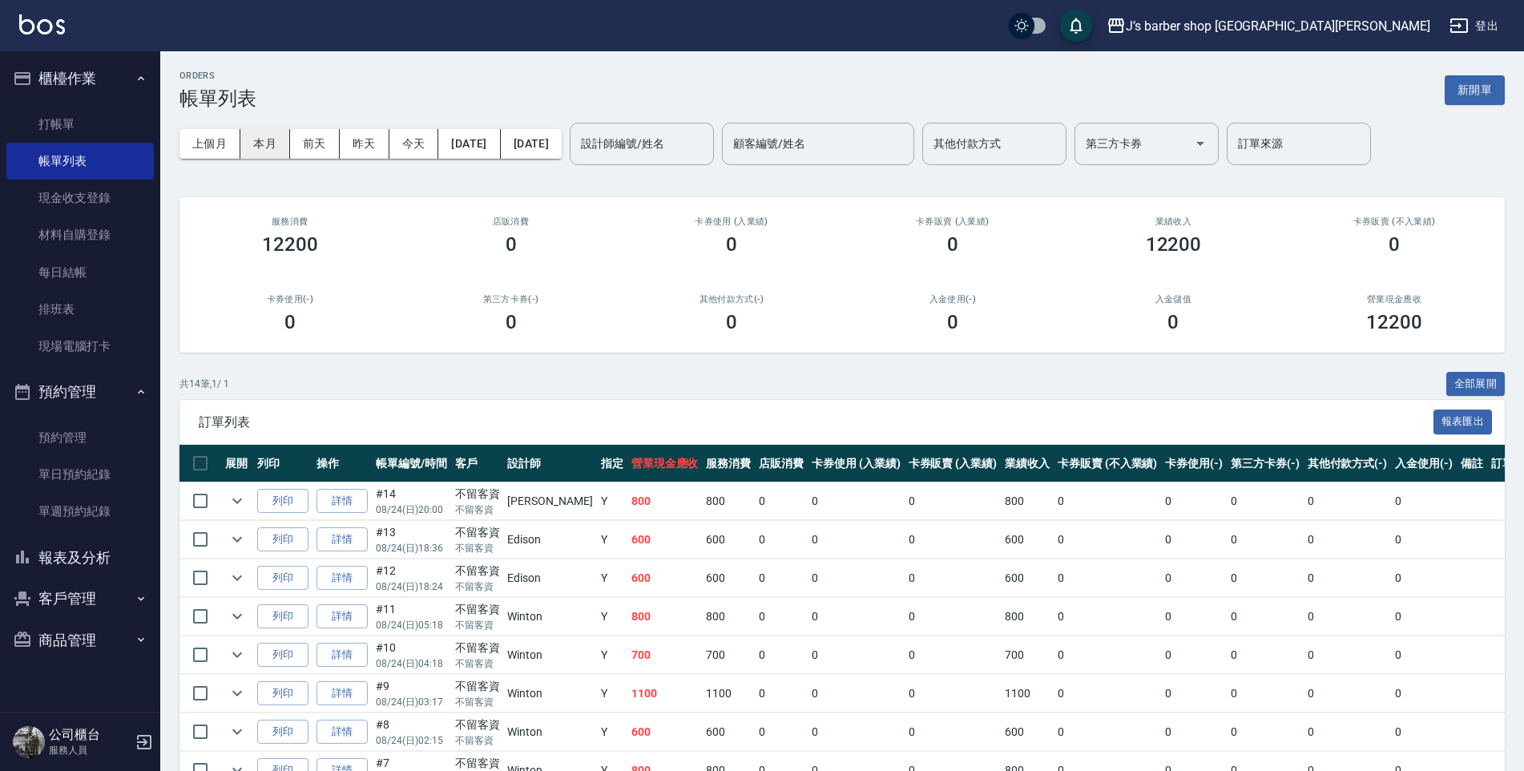
click at [286, 139] on button "本月" at bounding box center [265, 144] width 50 height 30
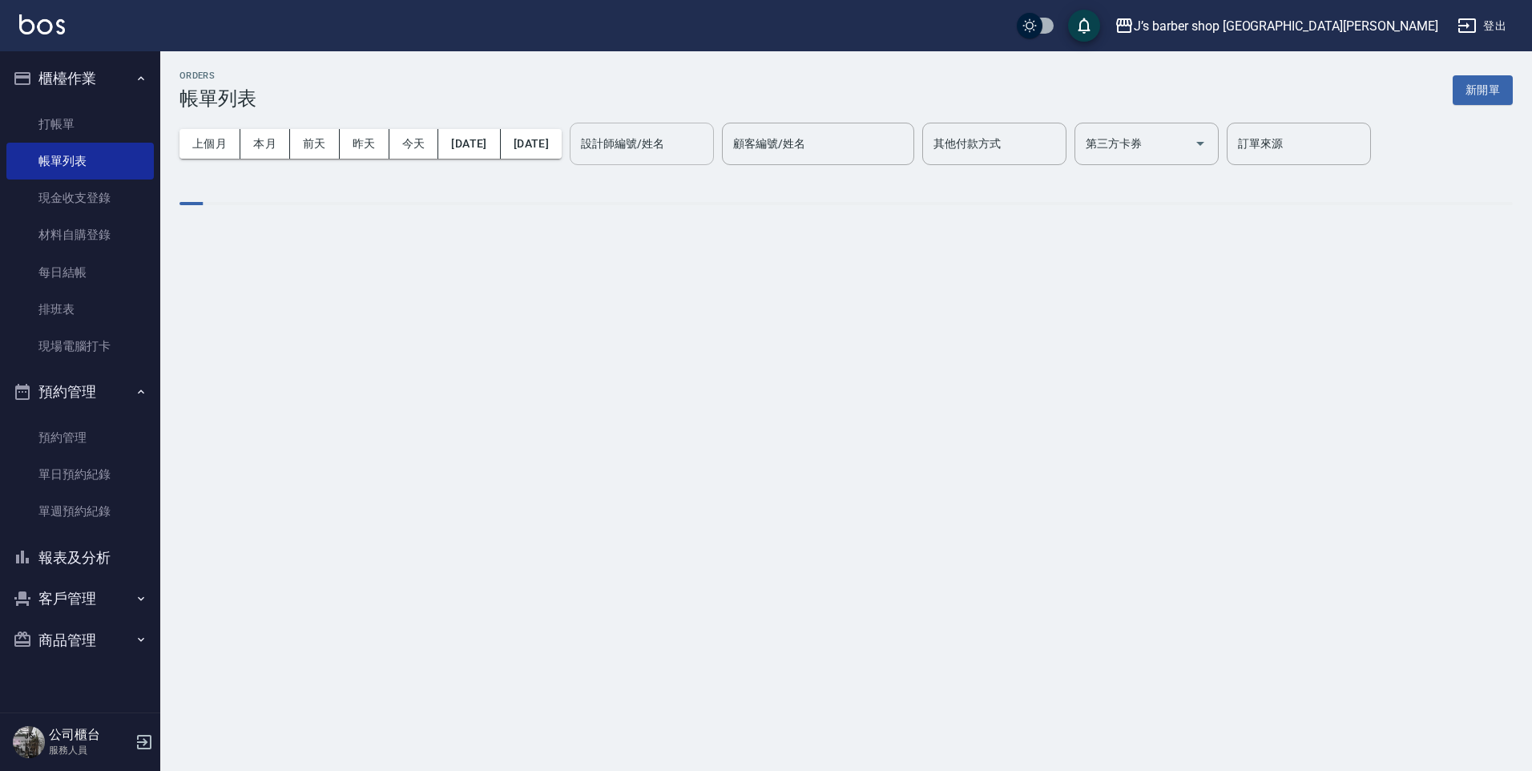
click at [688, 152] on input "設計師編號/姓名" at bounding box center [642, 144] width 130 height 28
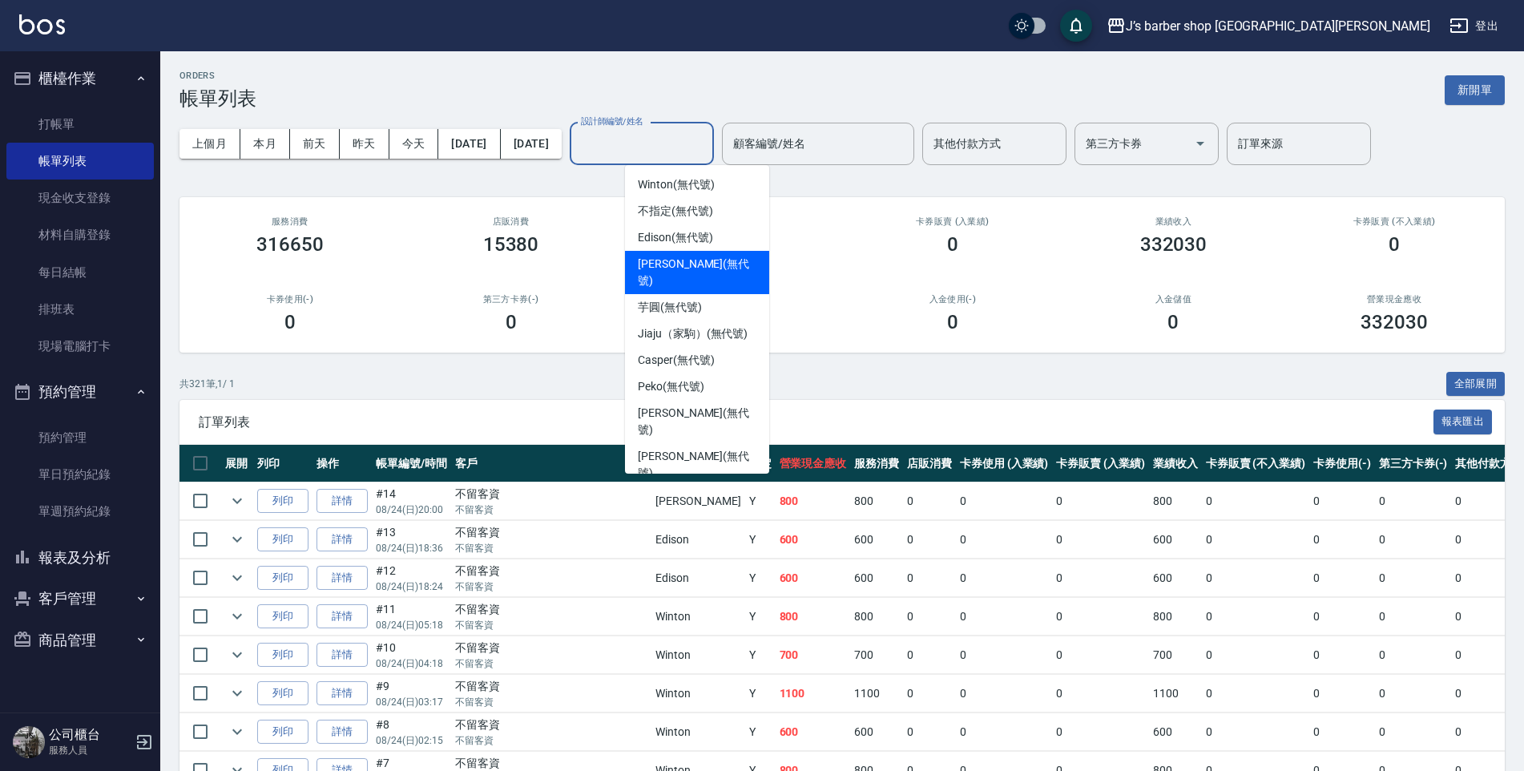
click at [680, 264] on span "[PERSON_NAME] (無代號)" at bounding box center [697, 273] width 119 height 34
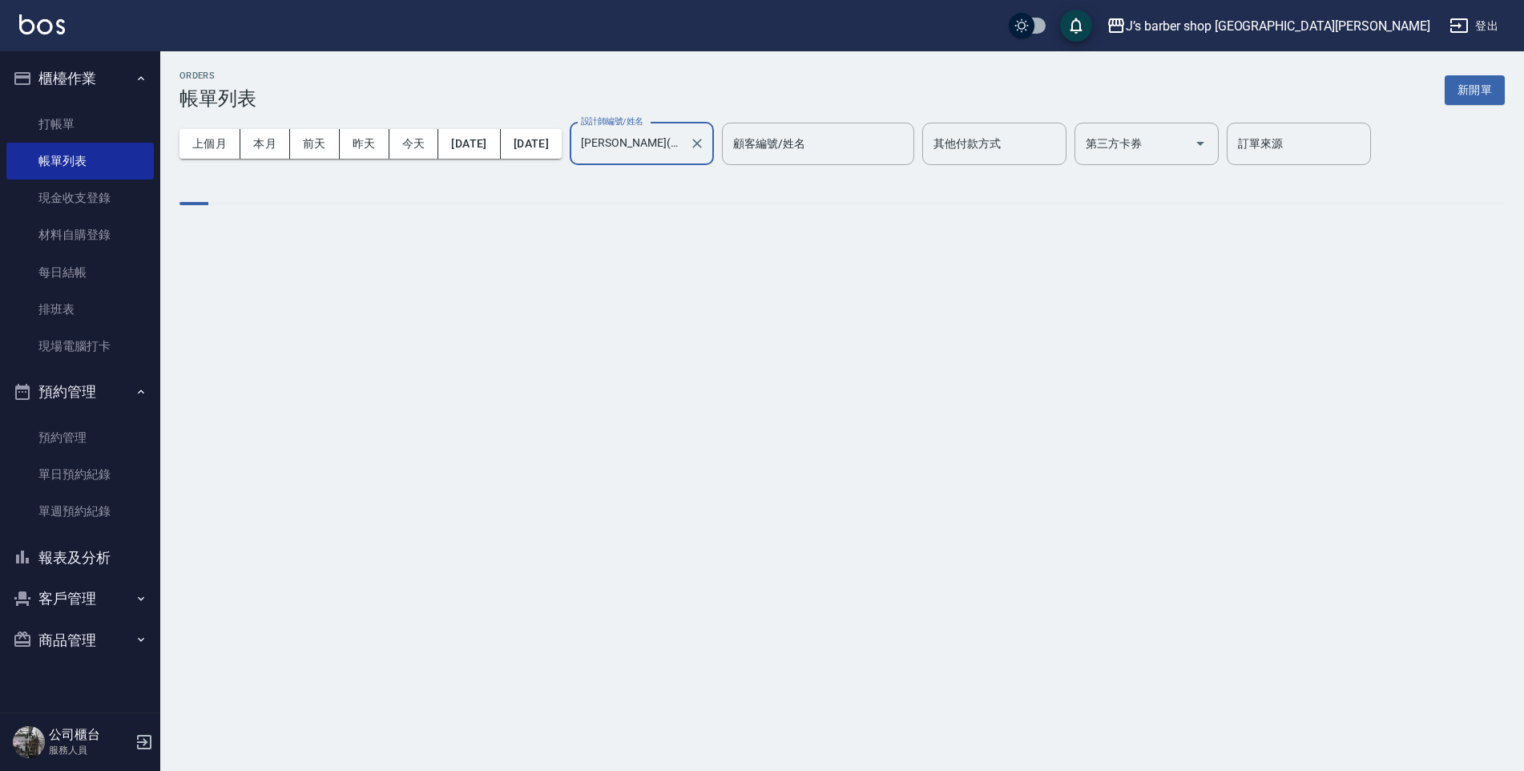
type input "[PERSON_NAME](無代號)"
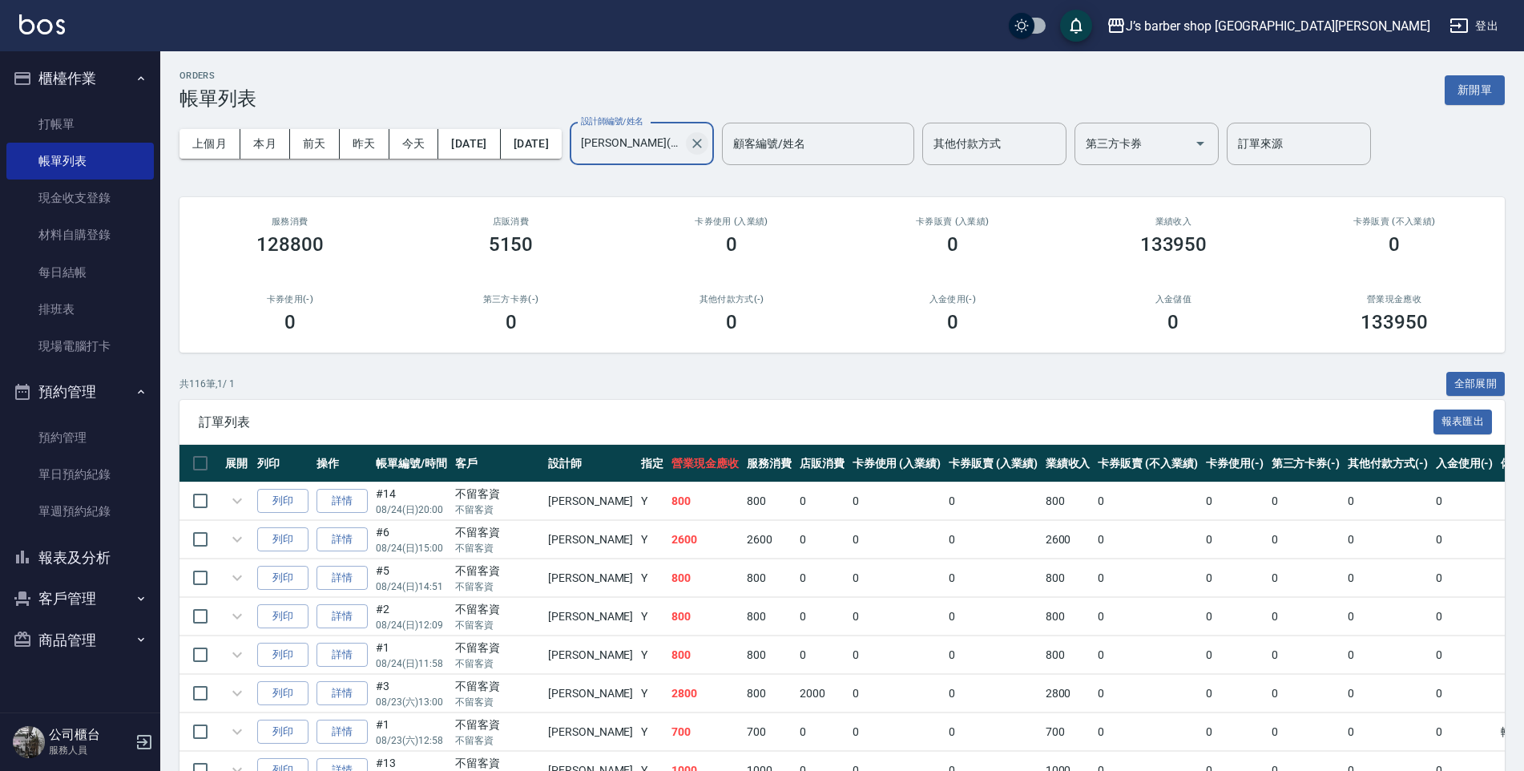
click at [702, 142] on icon "Clear" at bounding box center [697, 144] width 10 height 10
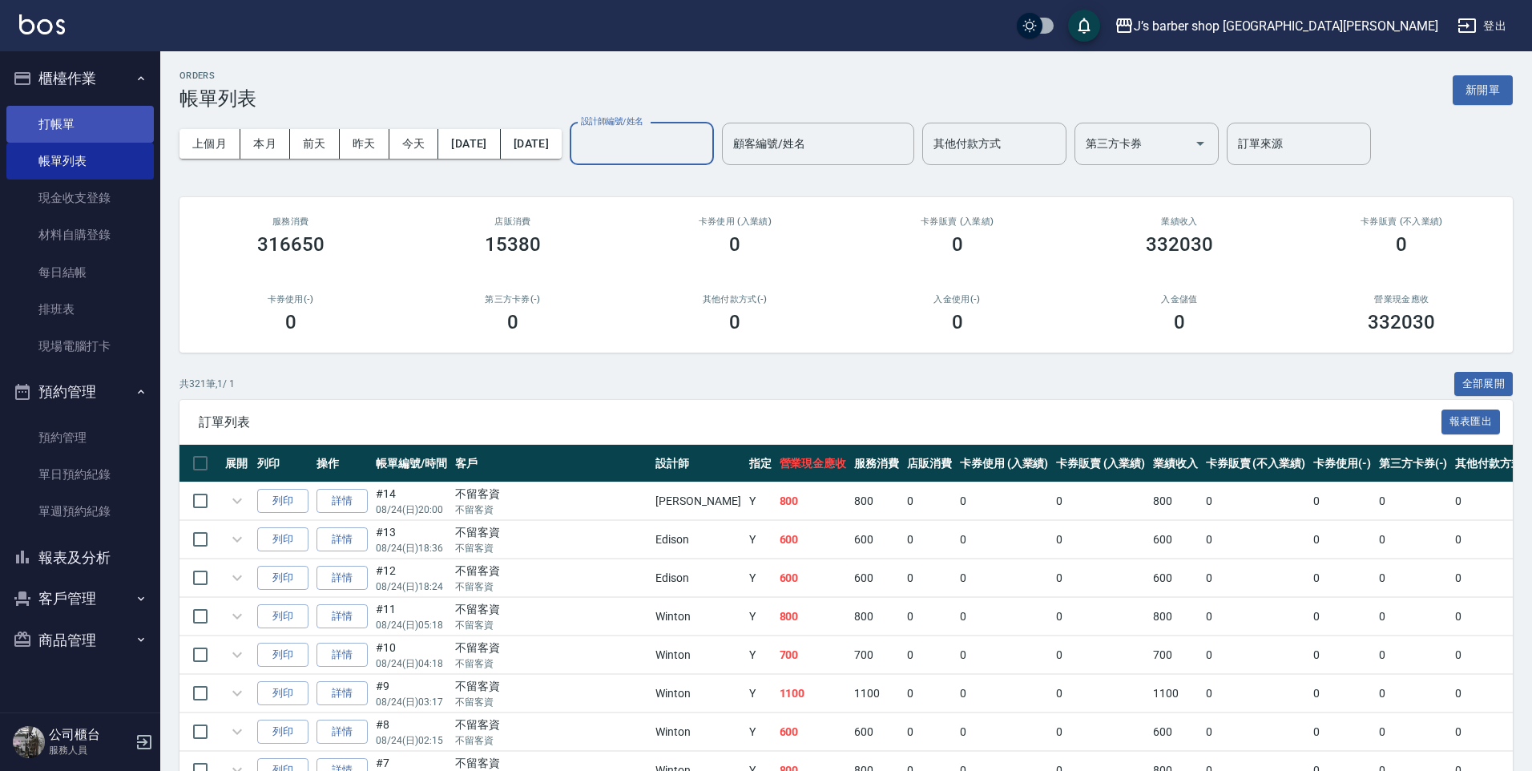
click at [74, 123] on link "打帳單" at bounding box center [79, 124] width 147 height 37
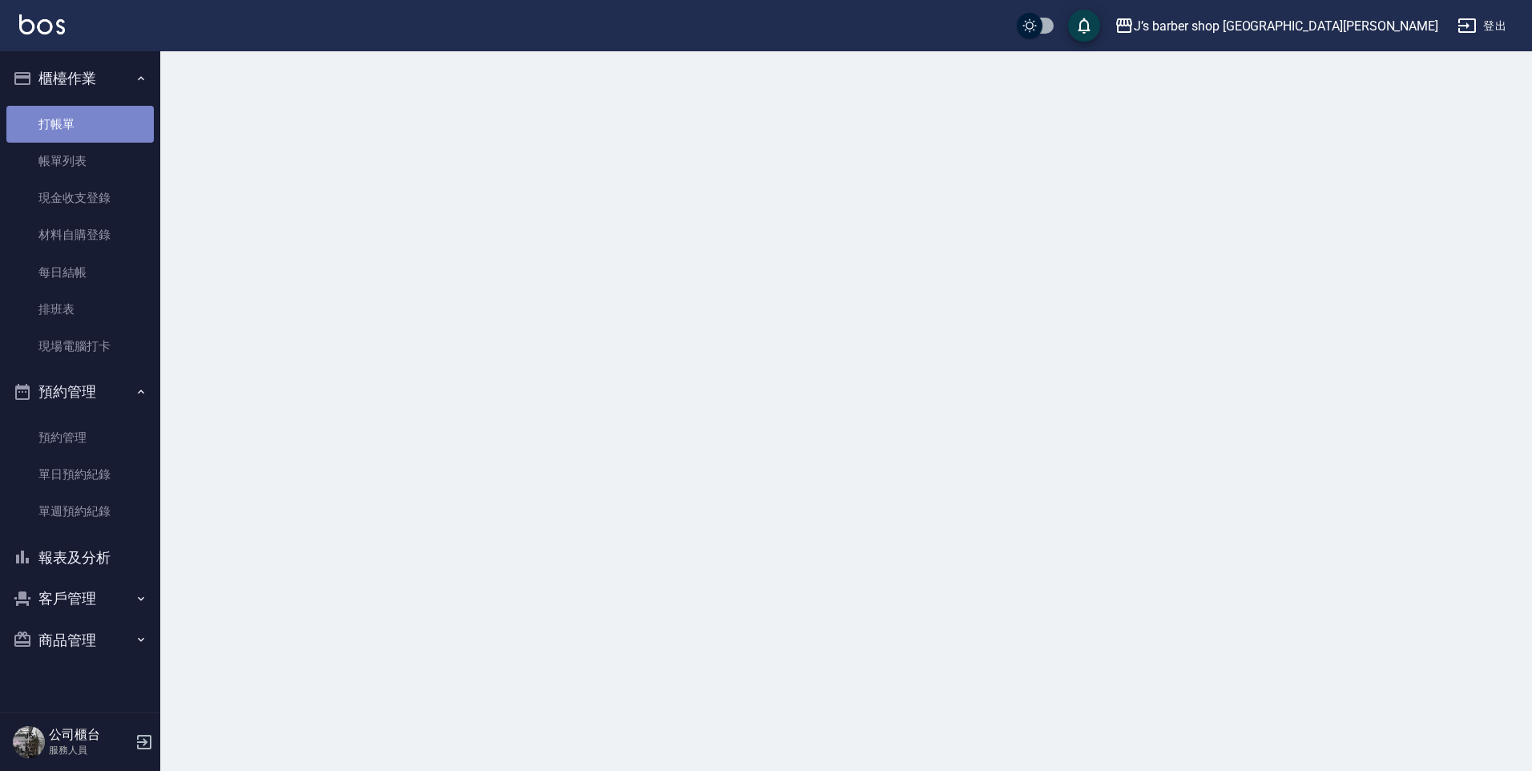
click at [74, 123] on link "打帳單" at bounding box center [79, 124] width 147 height 37
